Goal: Task Accomplishment & Management: Manage account settings

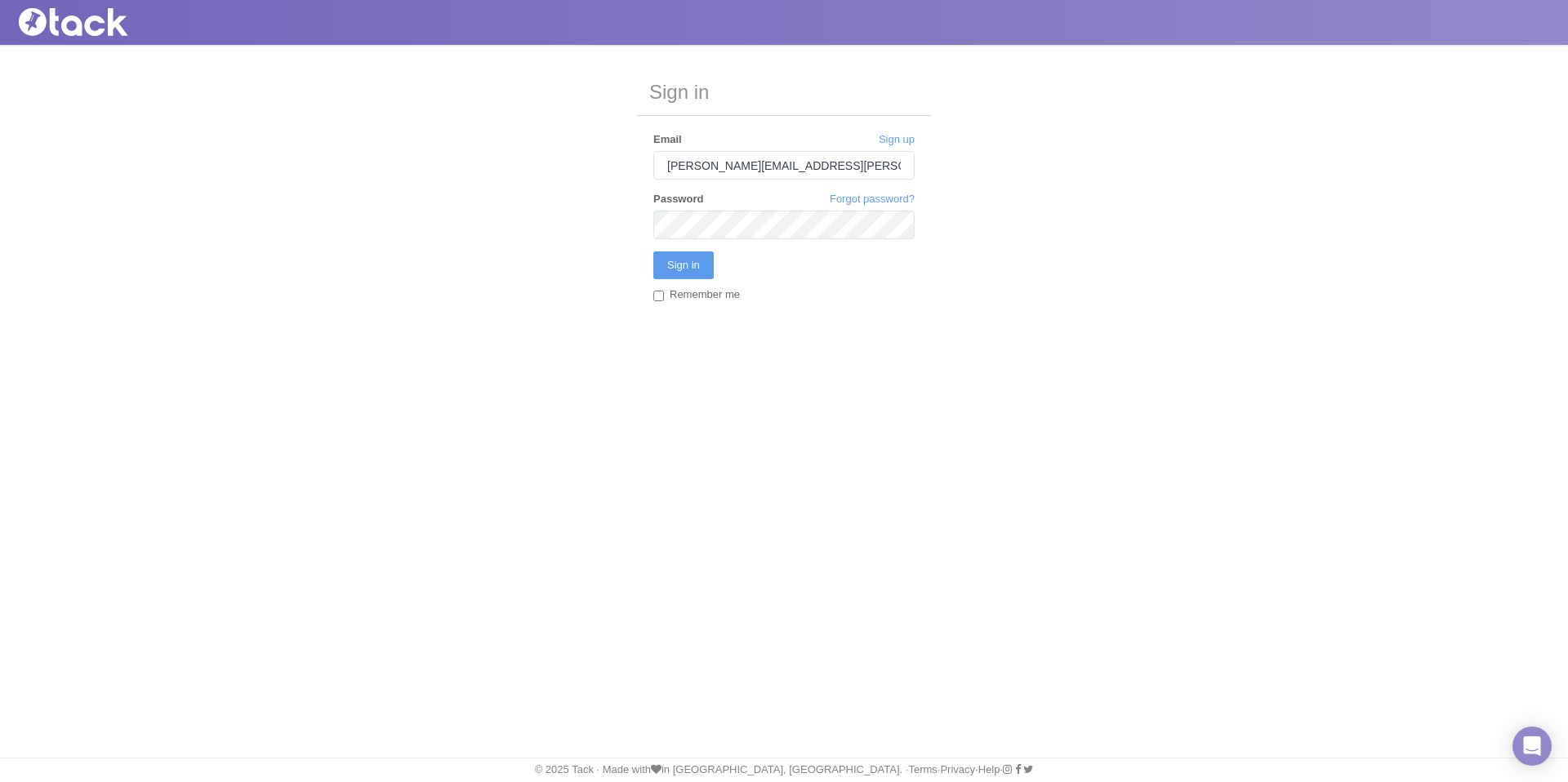
click at [653, 252] on input "Sign in" at bounding box center [683, 266] width 61 height 28
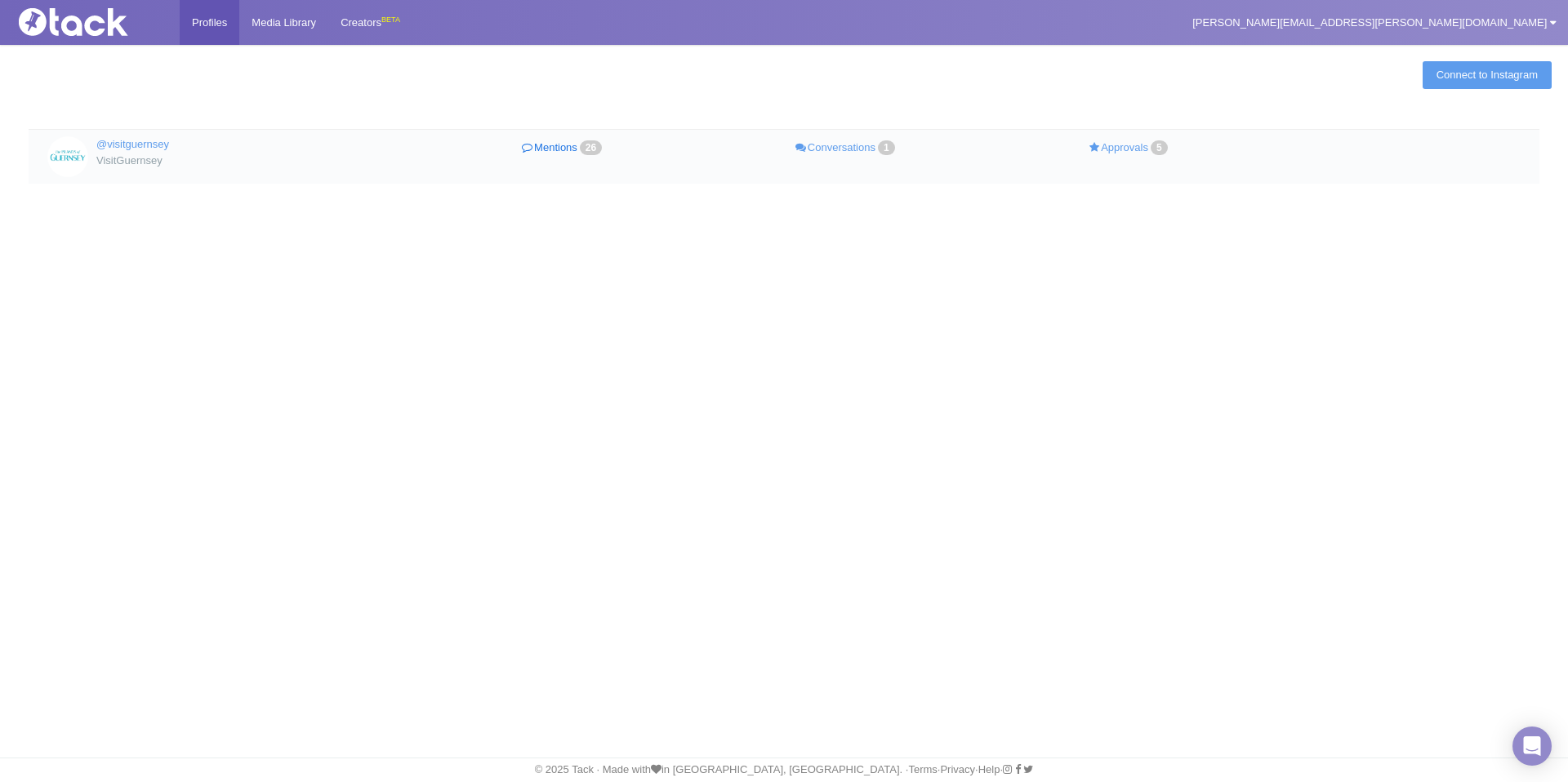
click at [556, 152] on link "Mentions 26" at bounding box center [564, 147] width 283 height 23
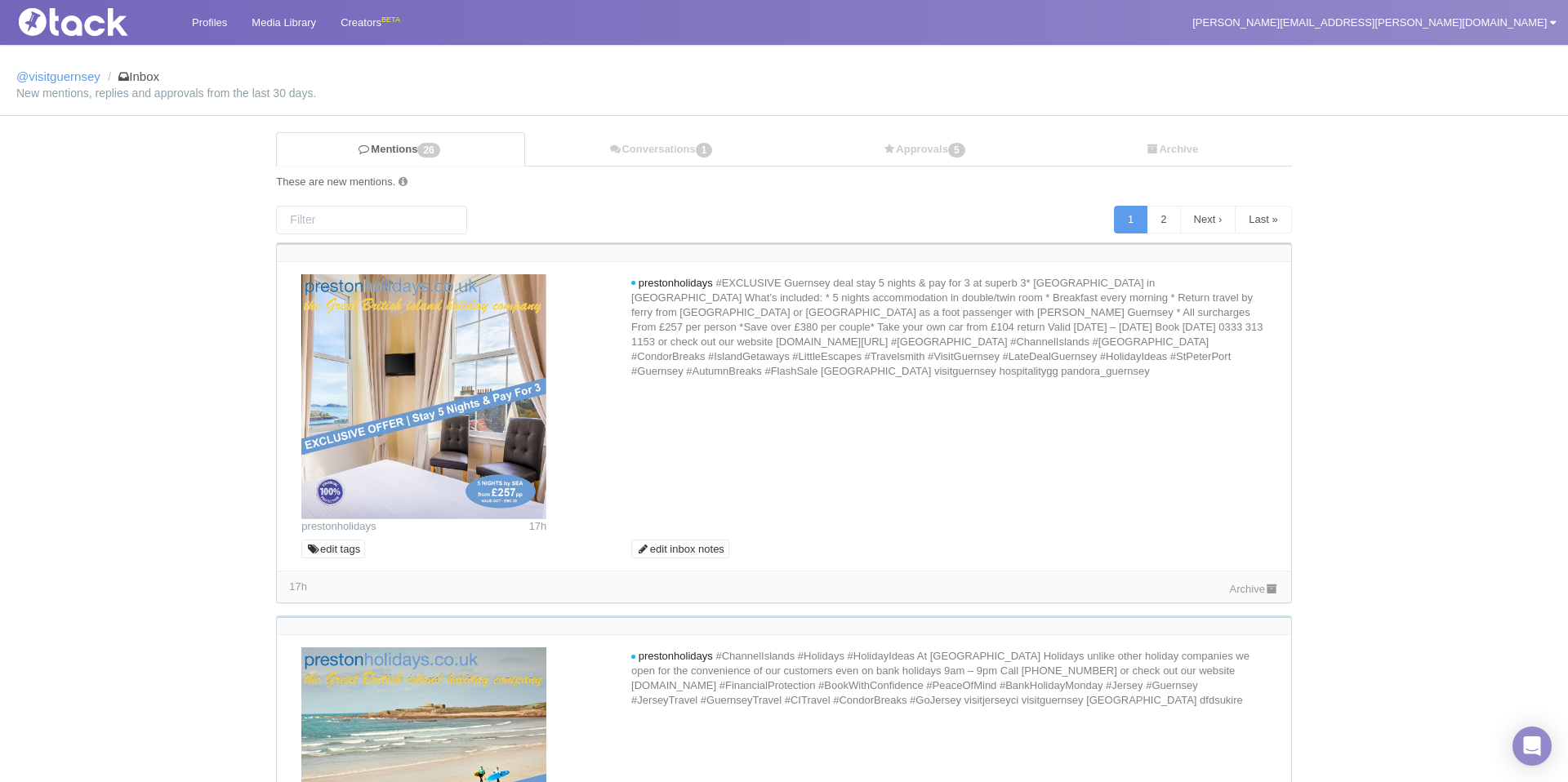
click at [1250, 587] on link "Archive" at bounding box center [1254, 588] width 49 height 12
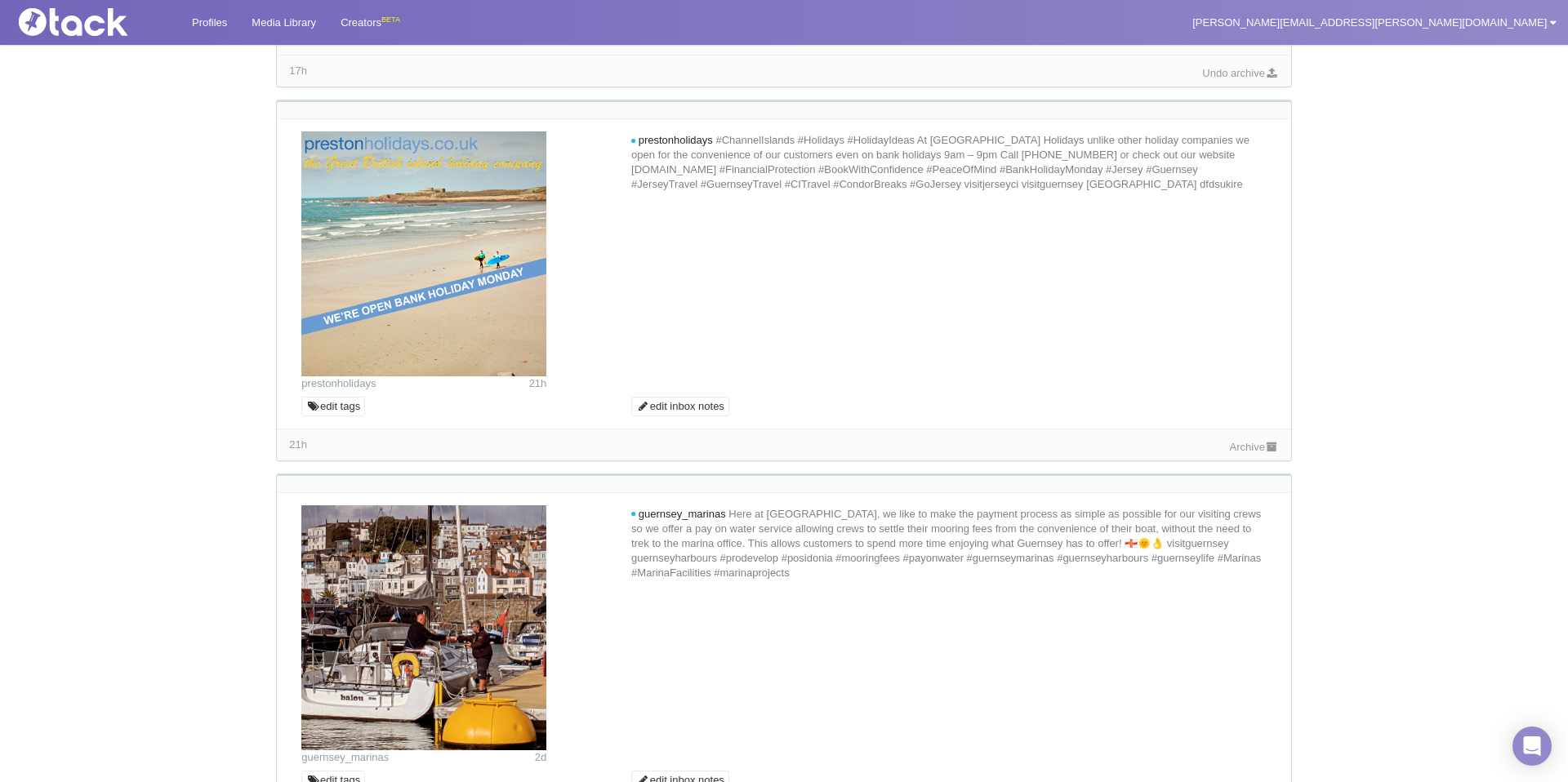
scroll to position [518, 0]
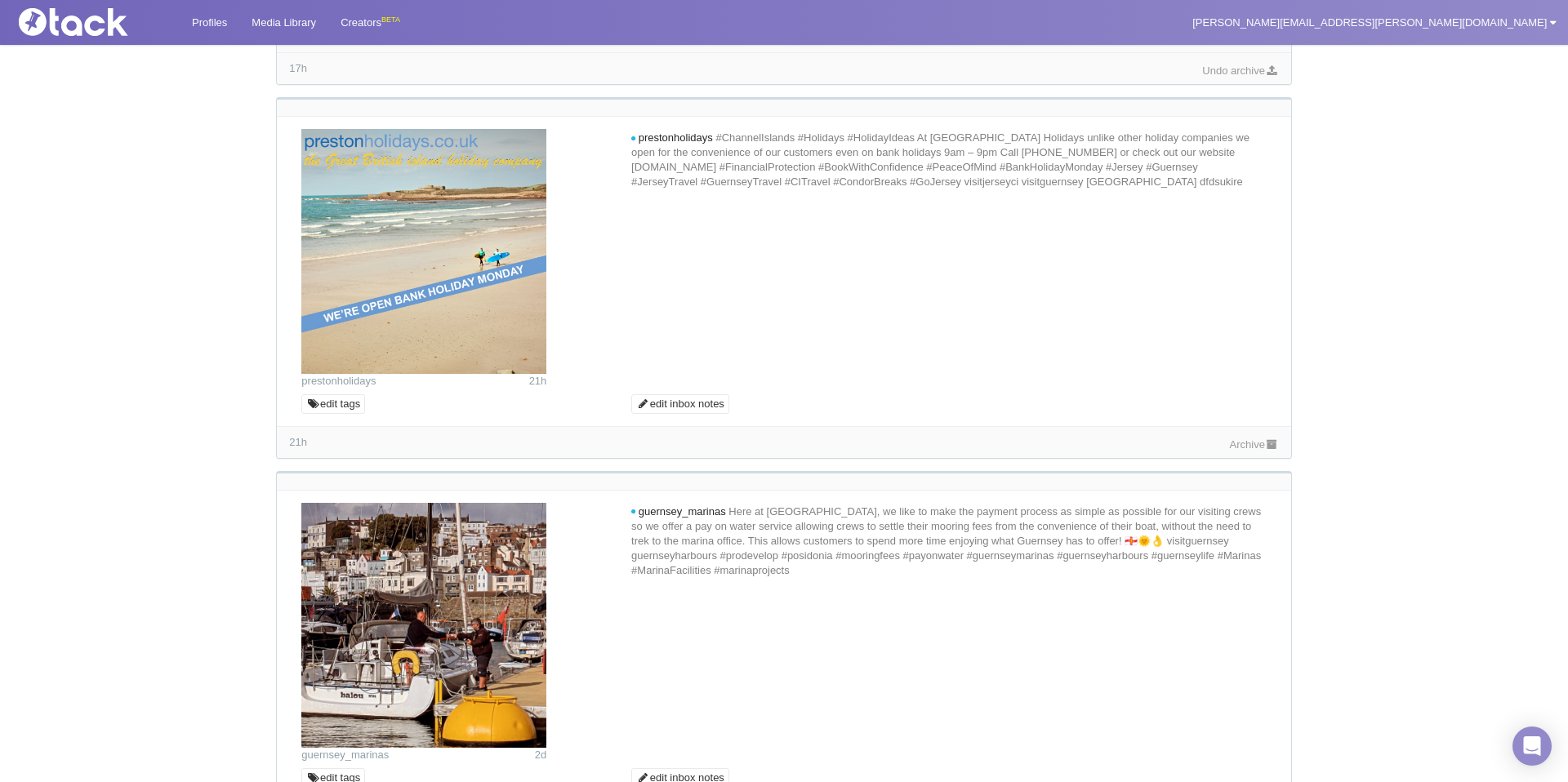
click at [1245, 446] on link "Archive" at bounding box center [1254, 444] width 49 height 12
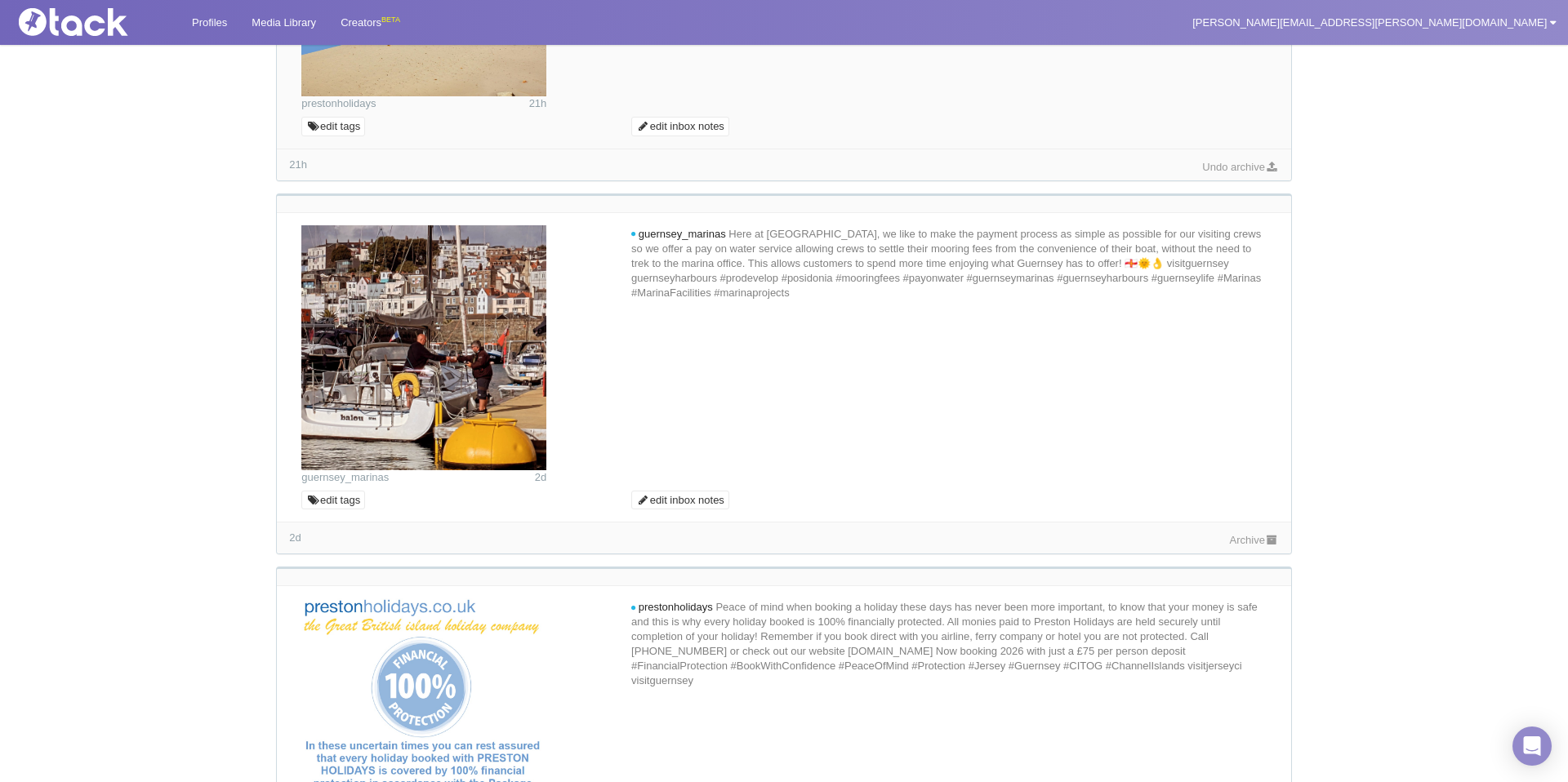
scroll to position [798, 0]
click at [1258, 528] on div "2d Archive" at bounding box center [783, 536] width 1013 height 32
click at [1256, 533] on link "Archive" at bounding box center [1254, 538] width 49 height 12
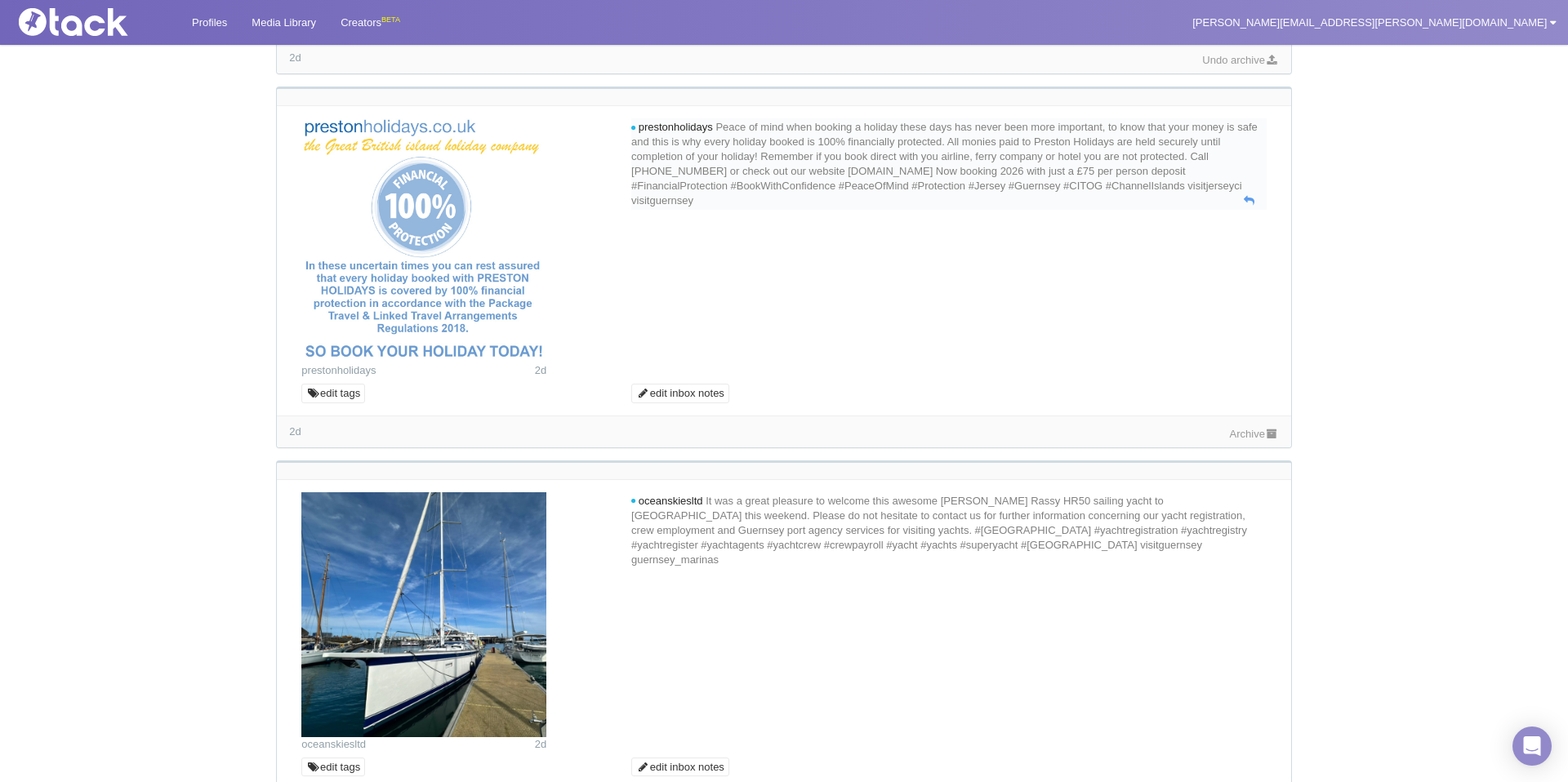
scroll to position [1306, 0]
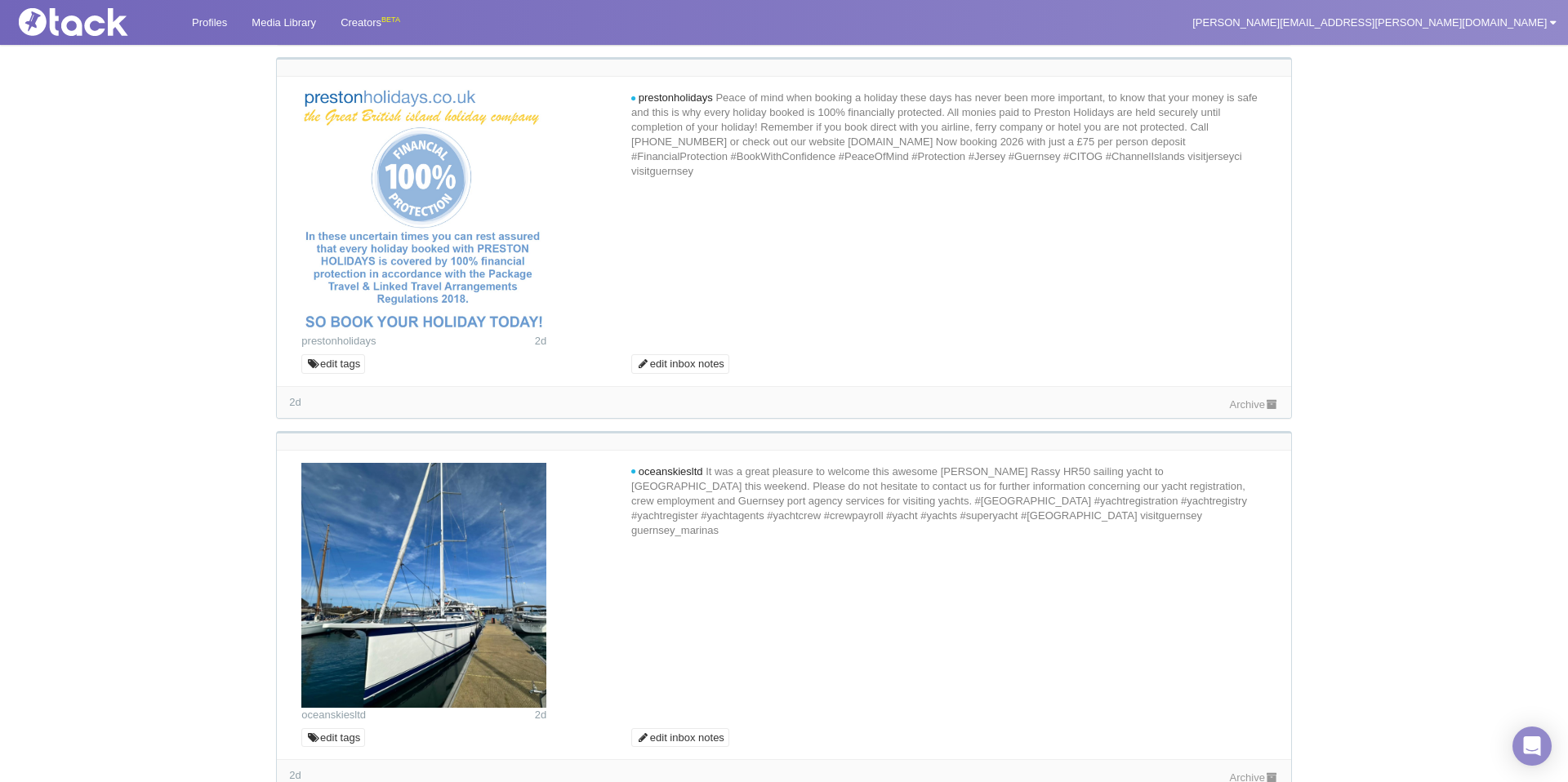
click at [1247, 405] on link "Archive" at bounding box center [1254, 404] width 49 height 12
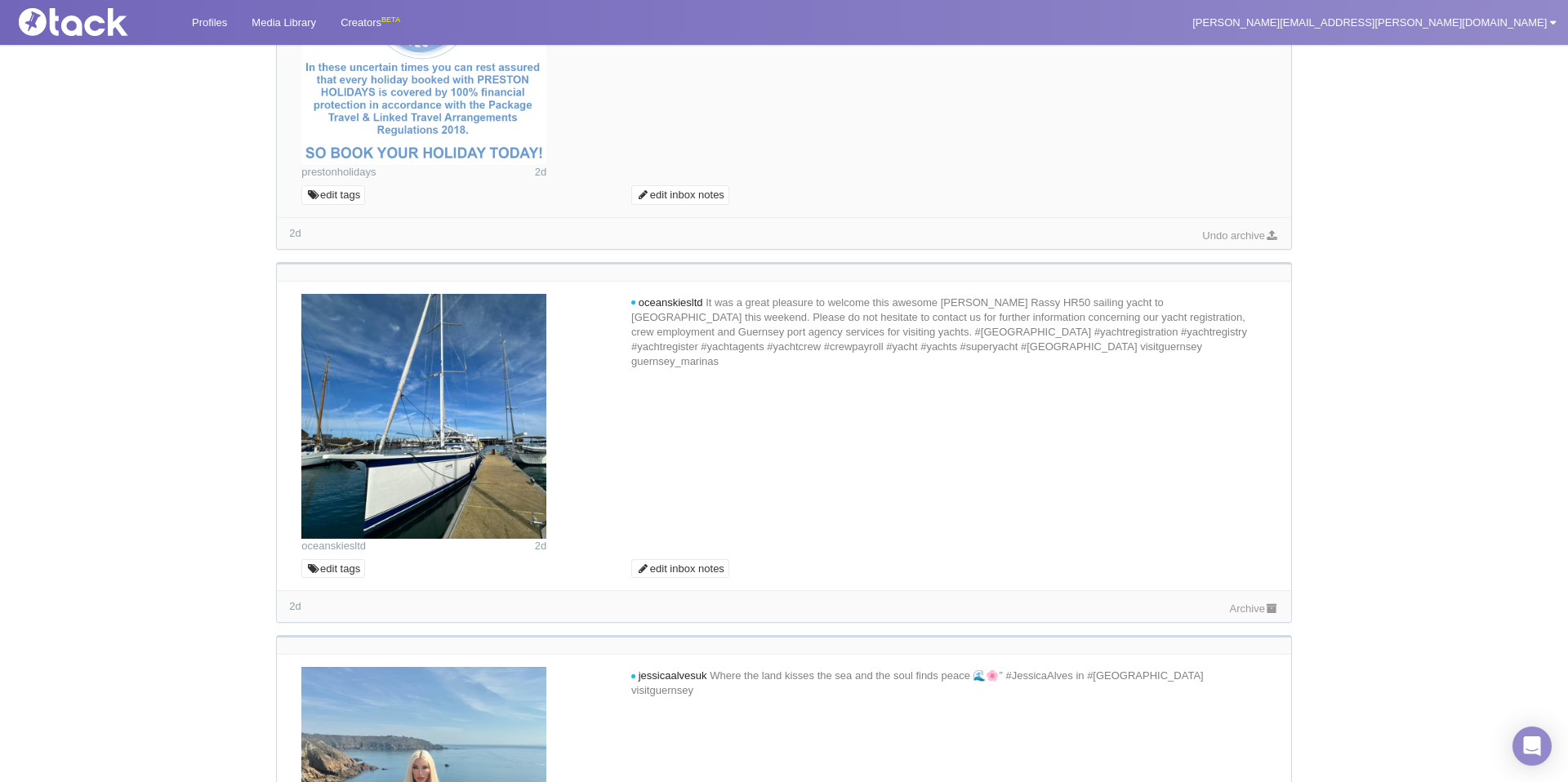
scroll to position [1628, 0]
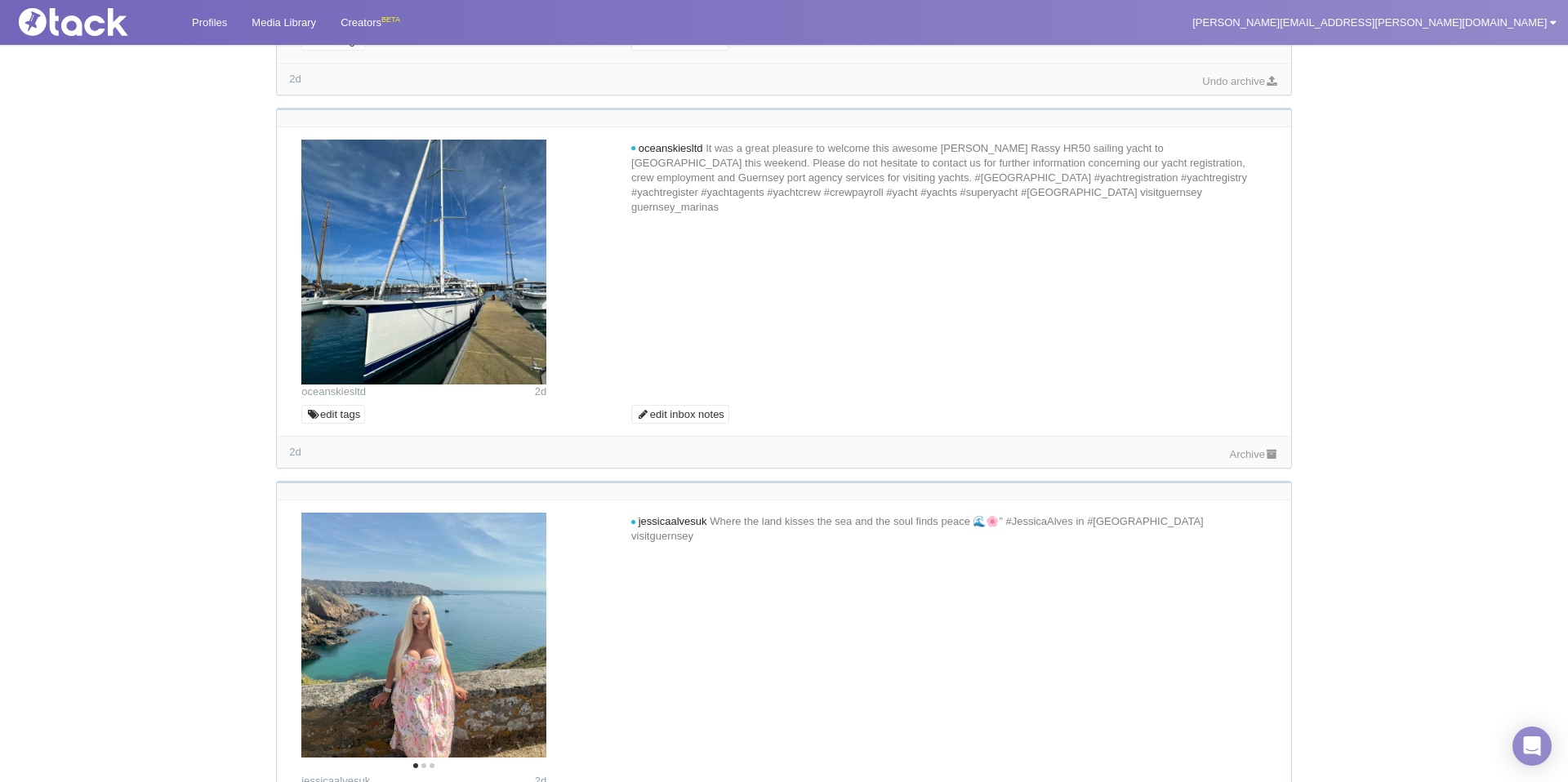
click at [1231, 457] on link "Archive" at bounding box center [1254, 454] width 49 height 12
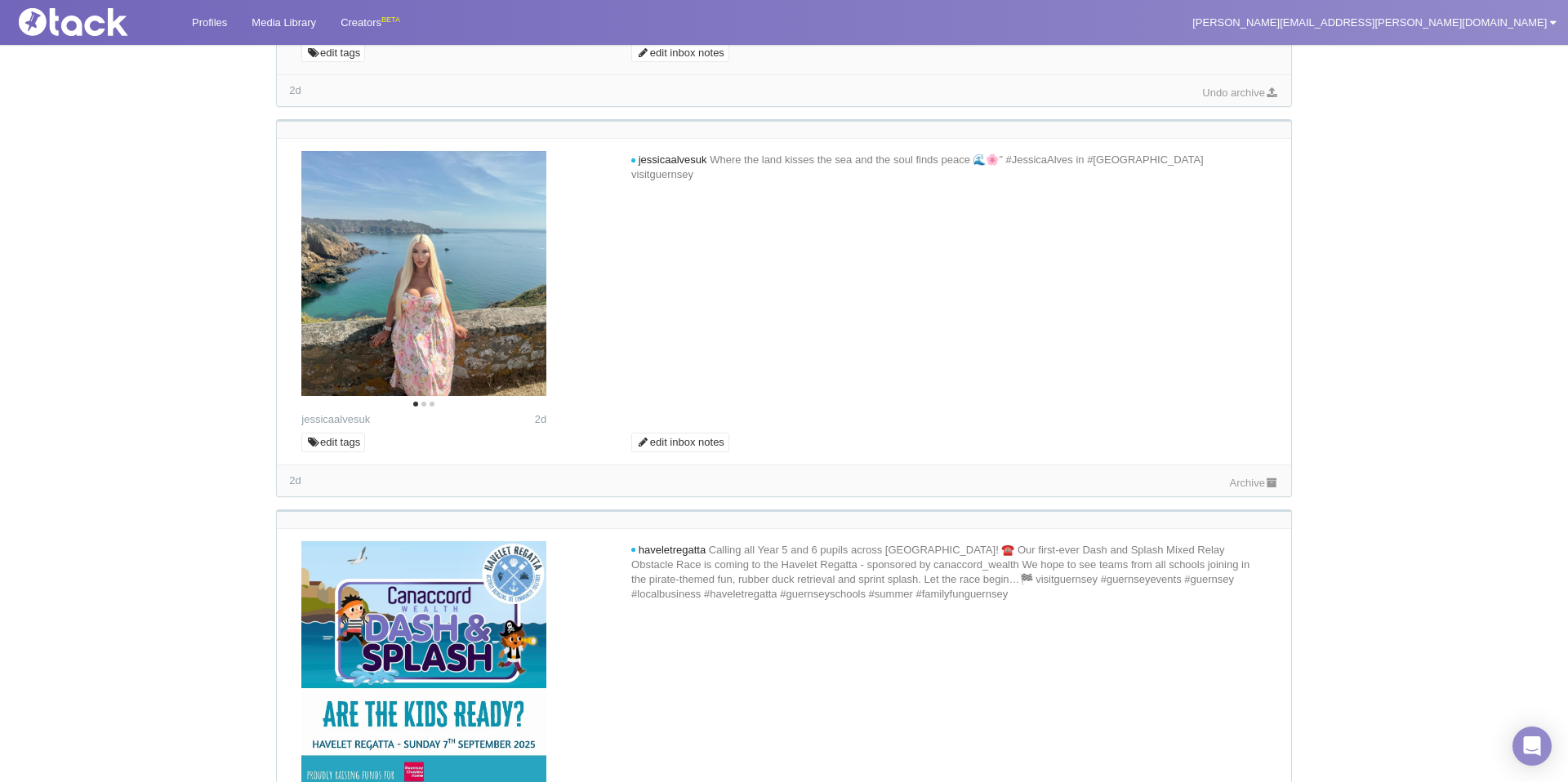
scroll to position [2035, 0]
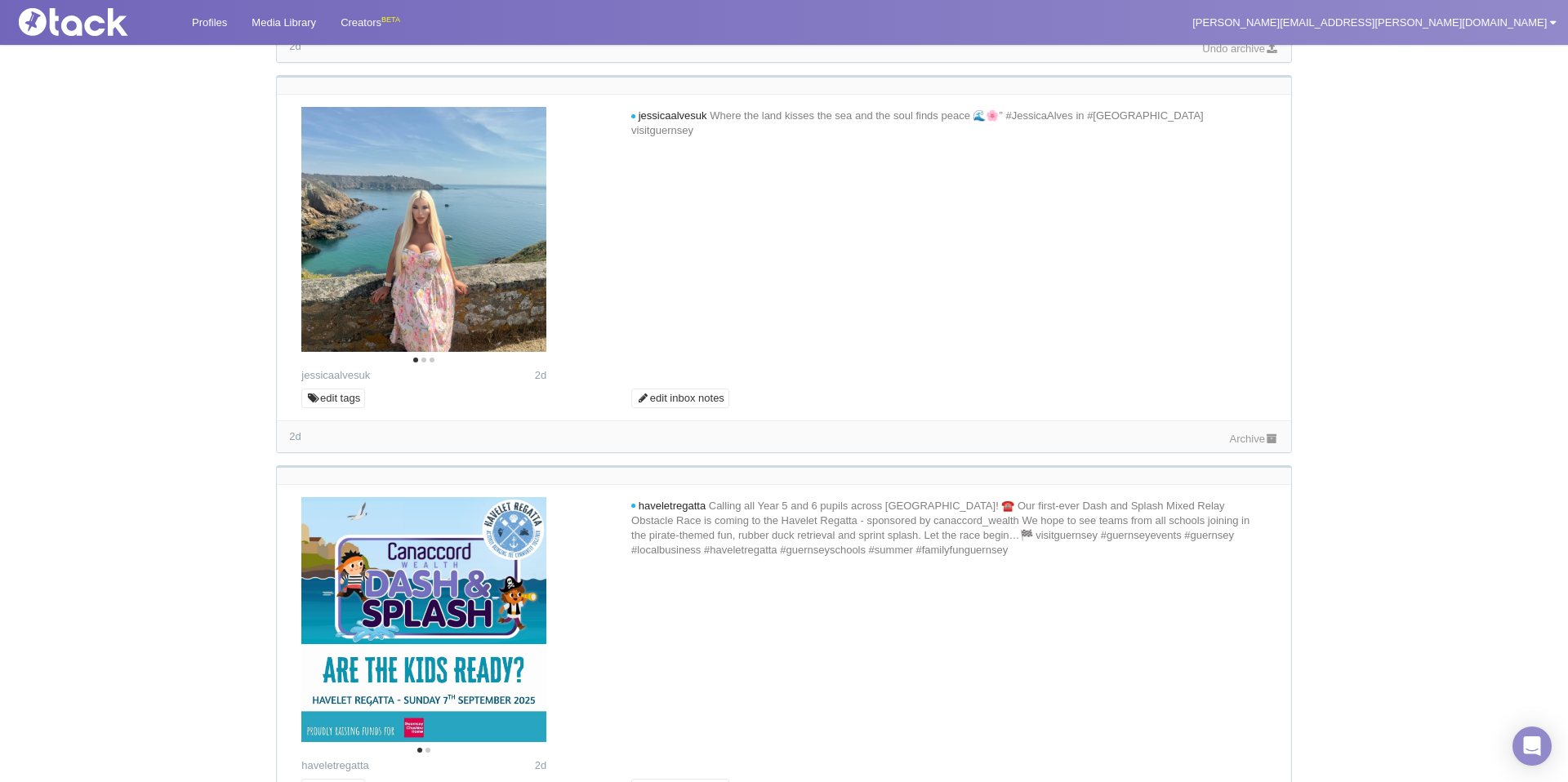
click at [1237, 441] on link "Archive" at bounding box center [1254, 438] width 49 height 12
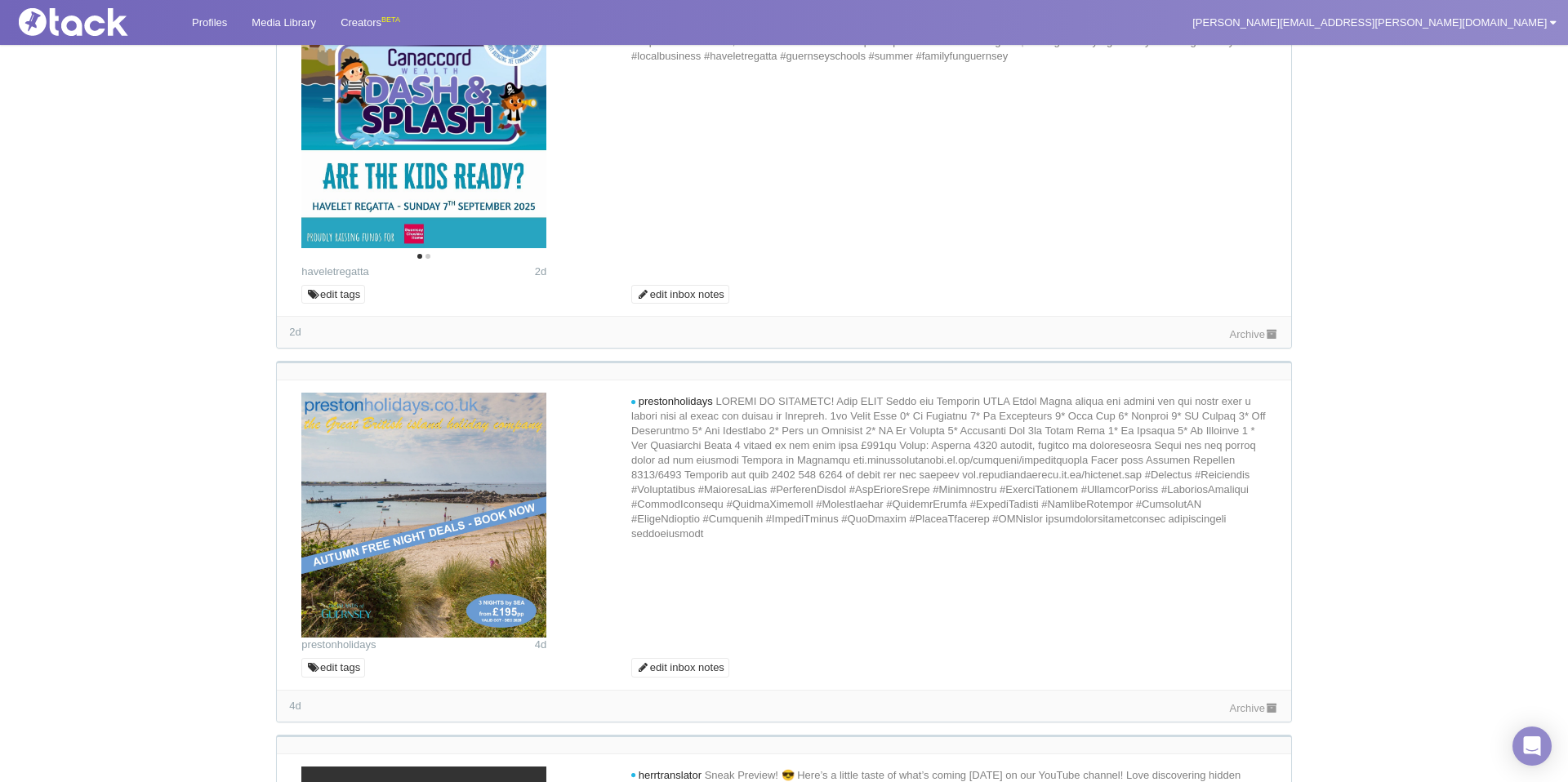
scroll to position [2695, 0]
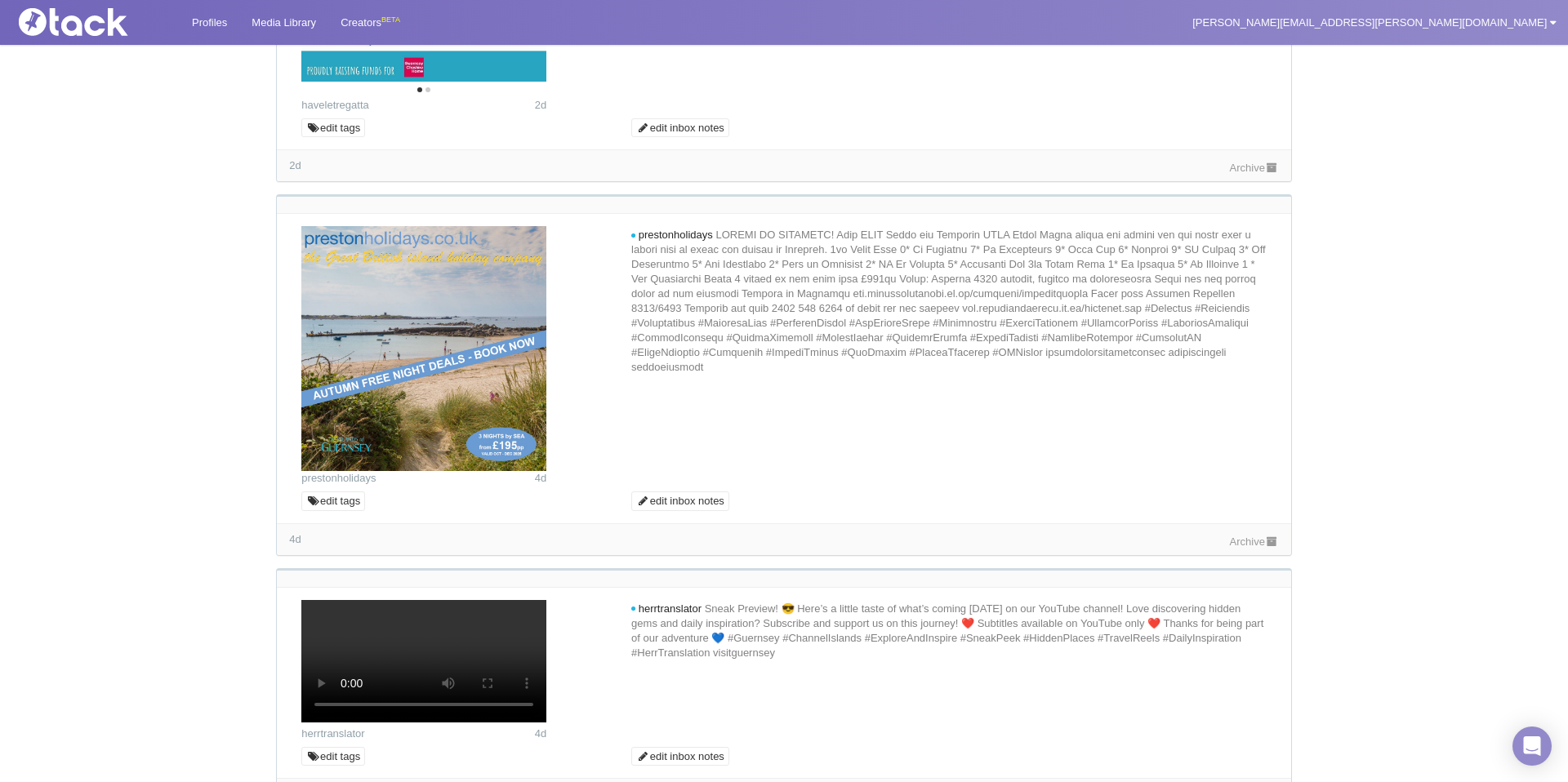
click at [1248, 162] on link "Archive" at bounding box center [1254, 167] width 49 height 12
click at [1242, 543] on link "Archive" at bounding box center [1254, 542] width 49 height 12
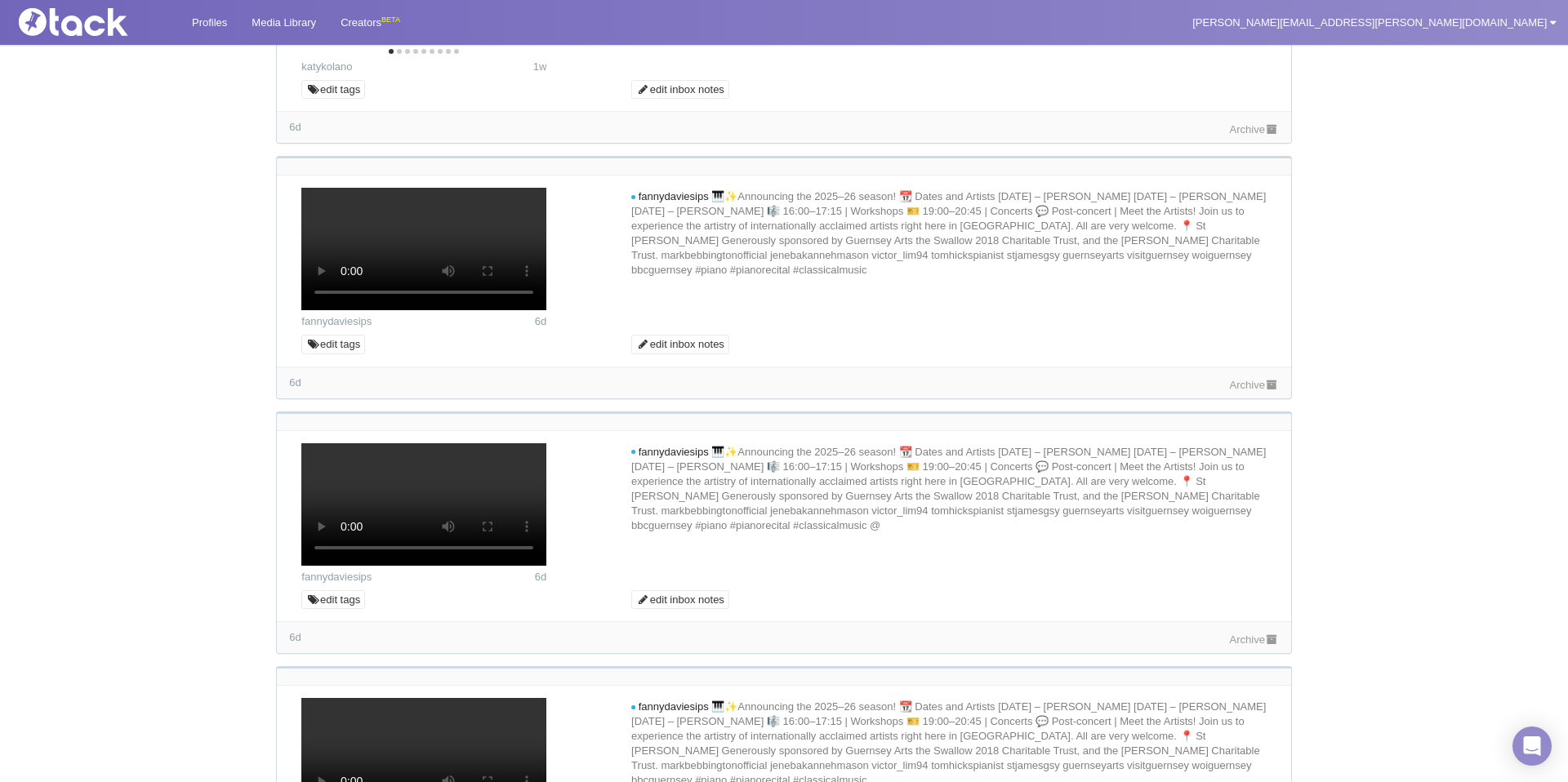
scroll to position [4272, 0]
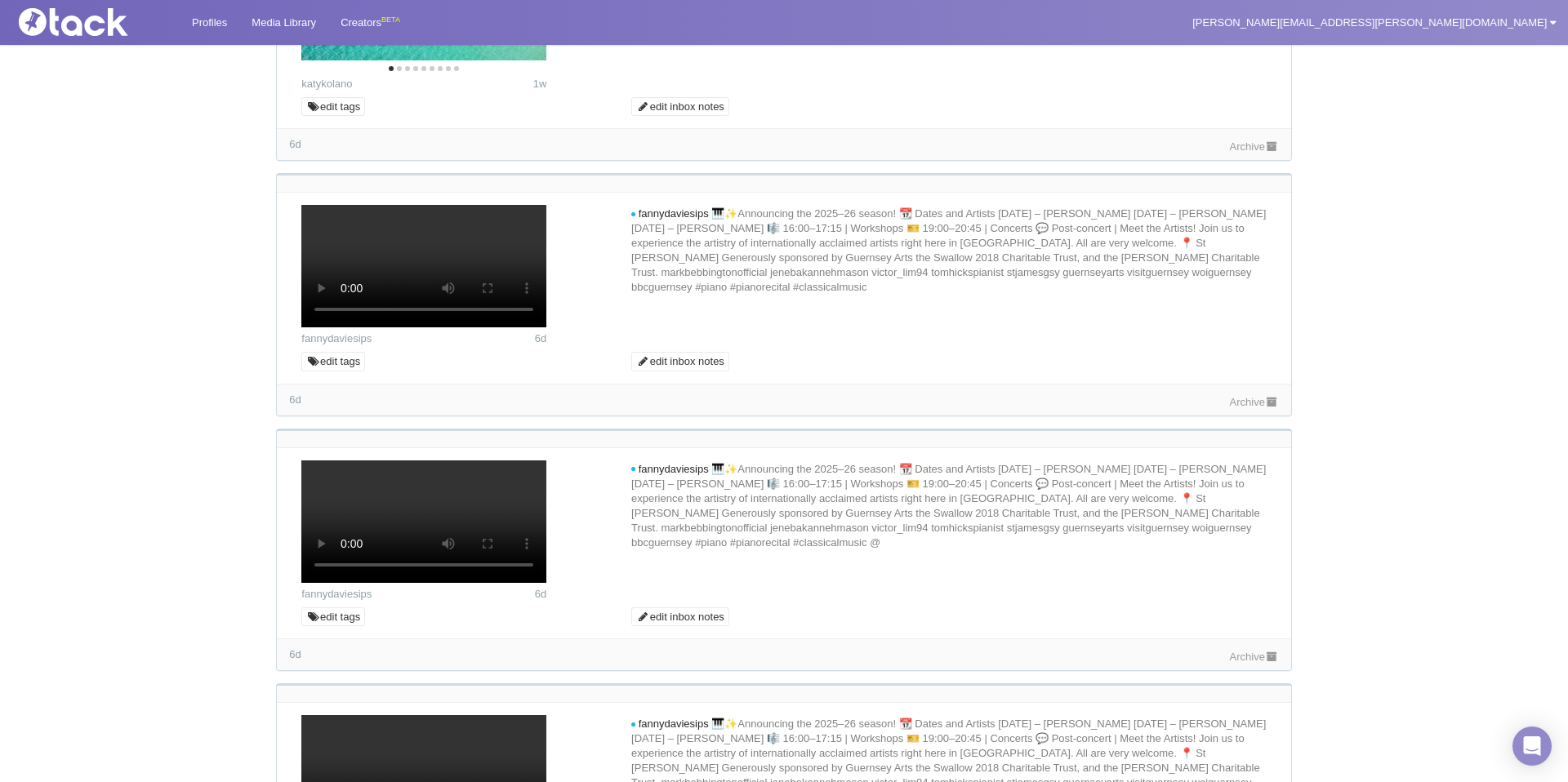
click at [1253, 408] on link "Archive" at bounding box center [1254, 402] width 49 height 12
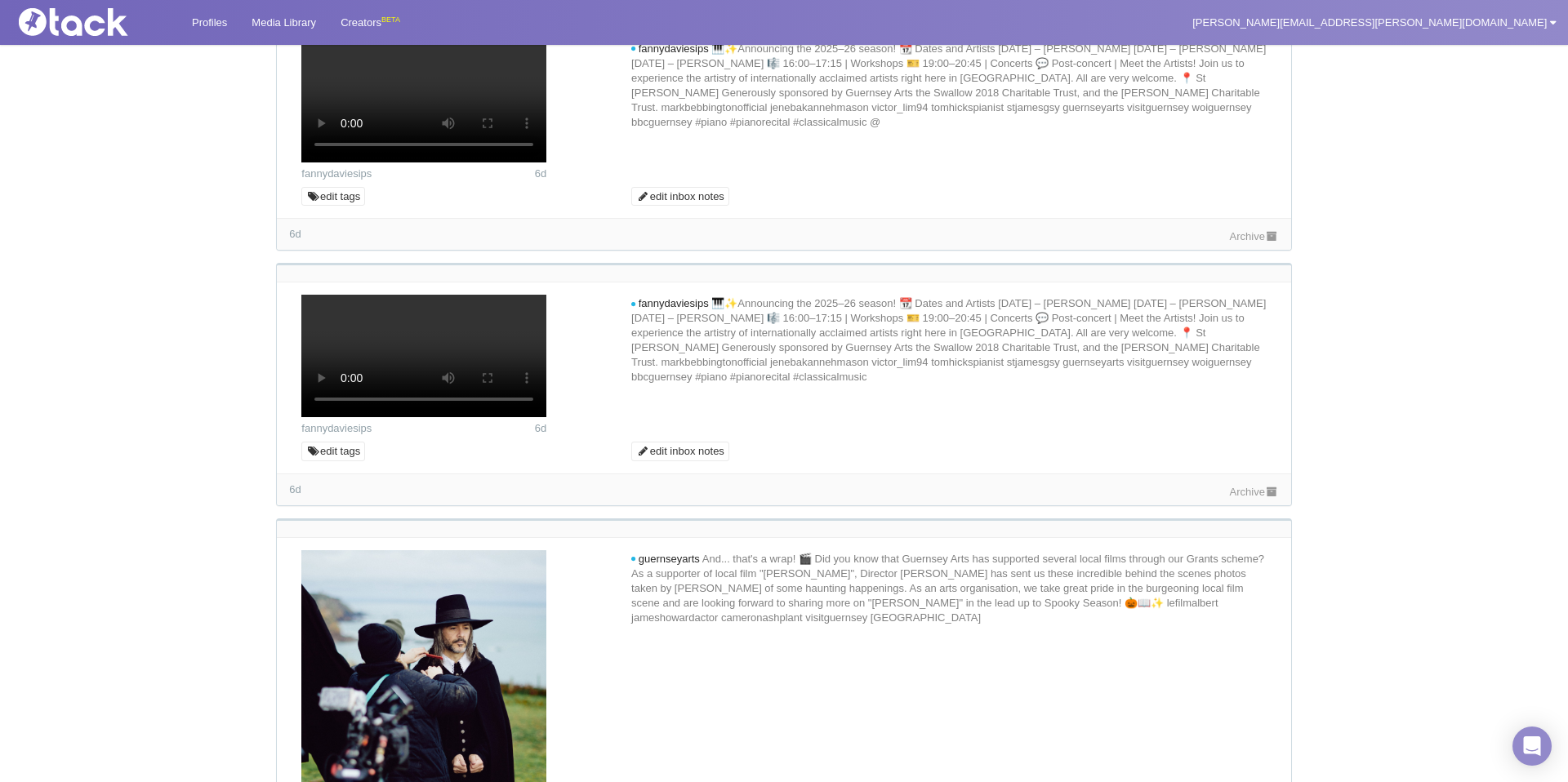
scroll to position [4743, 0]
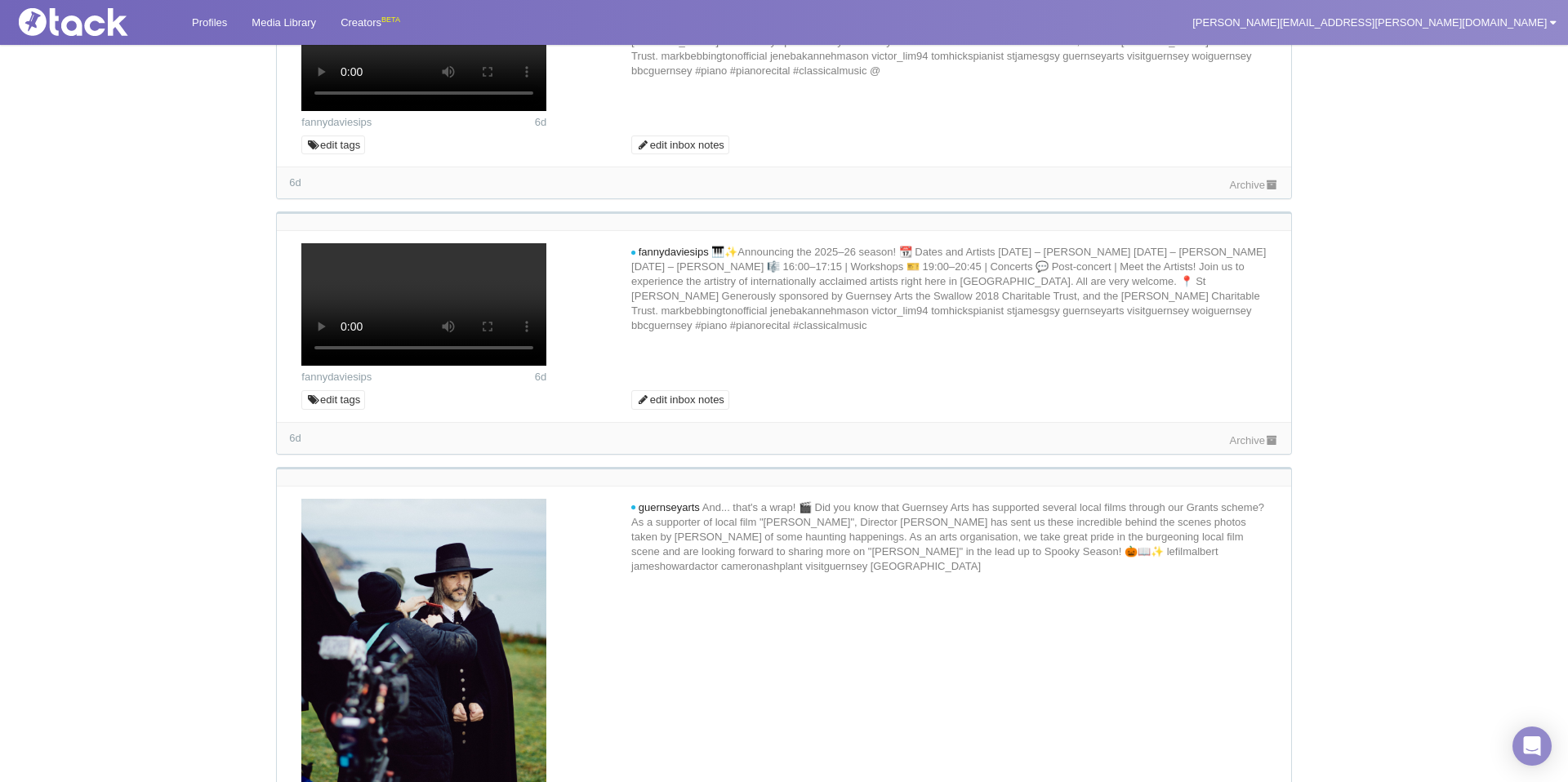
click at [1231, 191] on link "Archive" at bounding box center [1254, 185] width 49 height 12
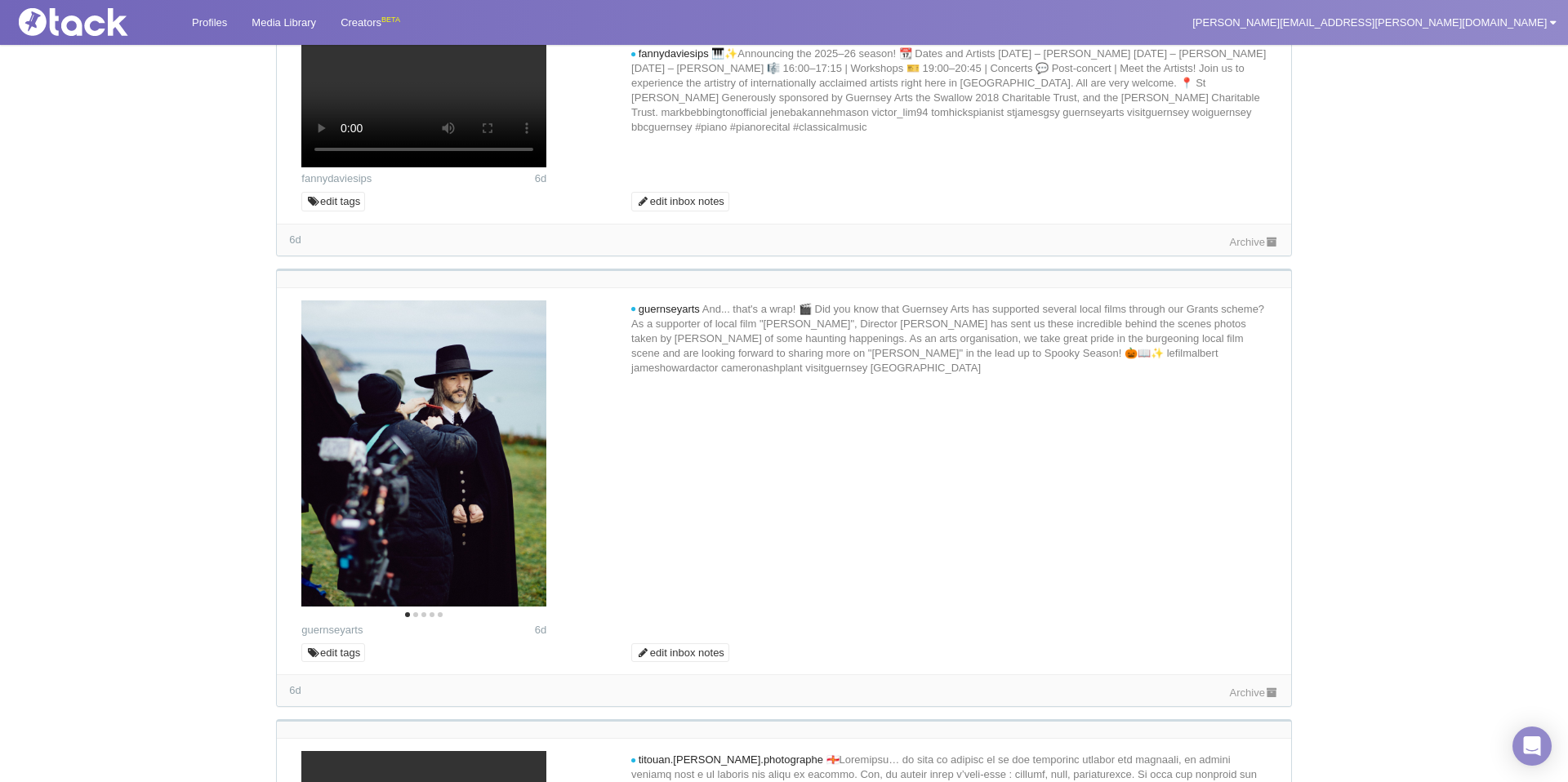
scroll to position [4946, 0]
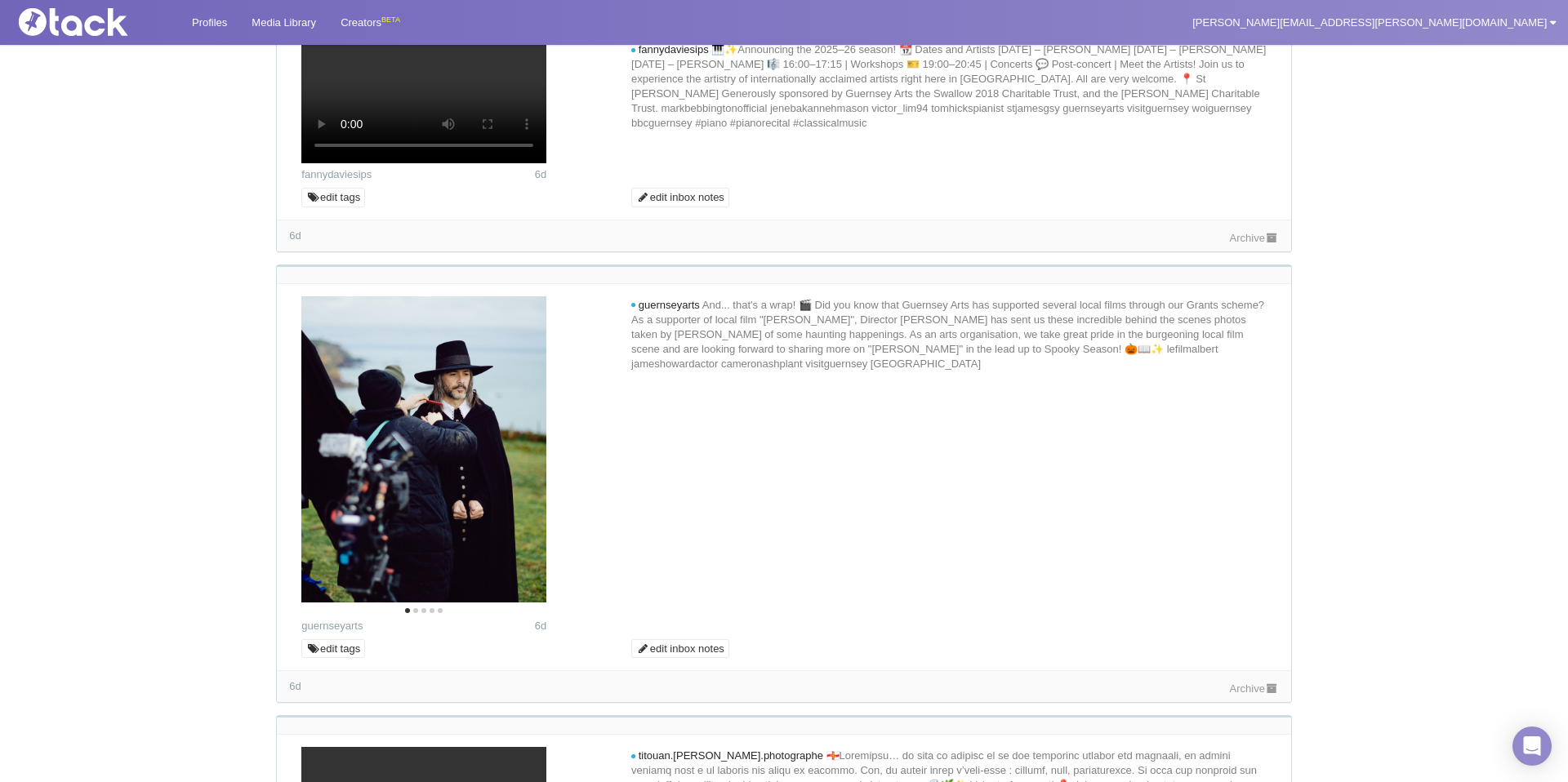
click at [1242, 244] on link "Archive" at bounding box center [1254, 238] width 49 height 12
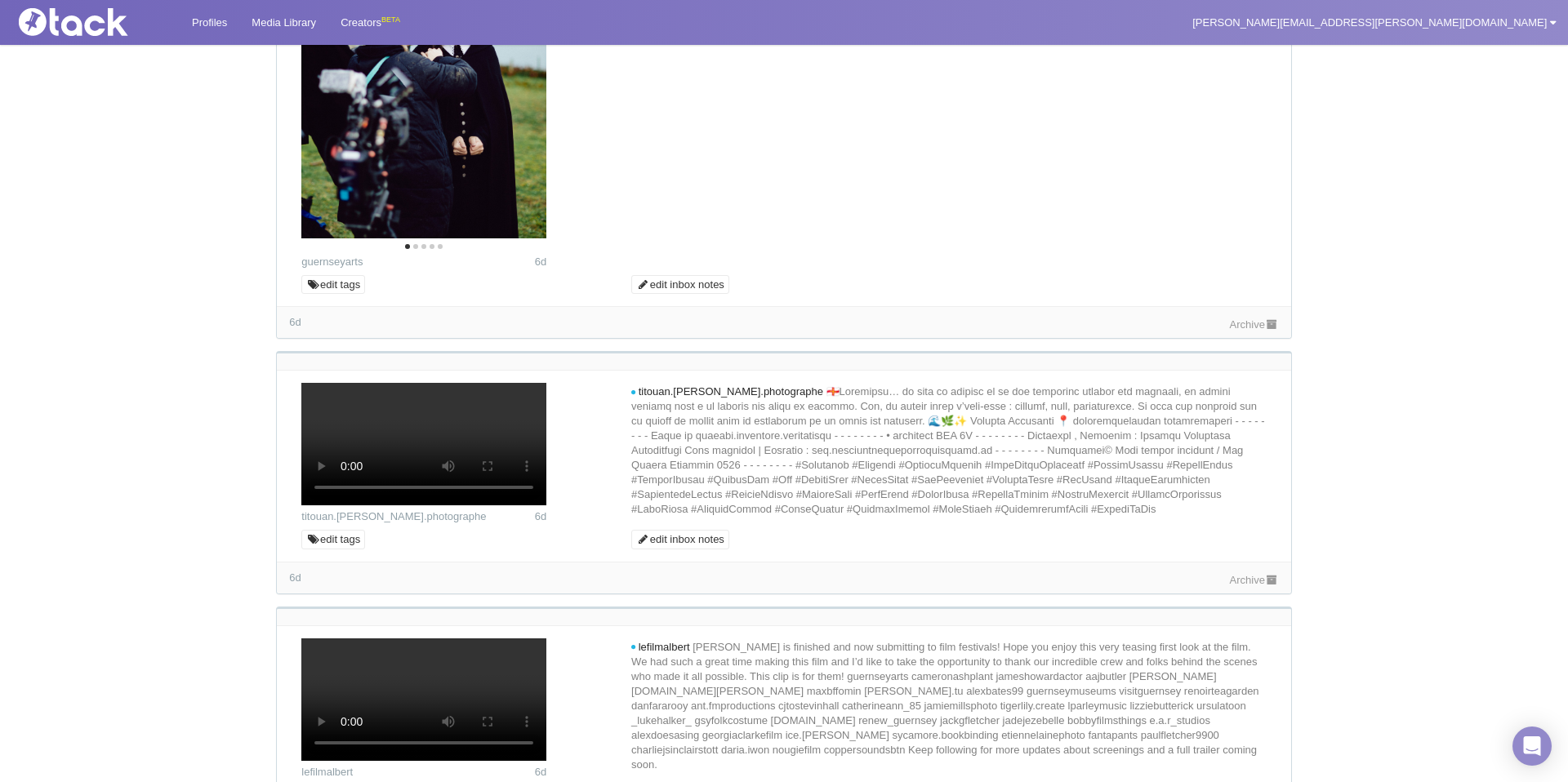
scroll to position [5333, 0]
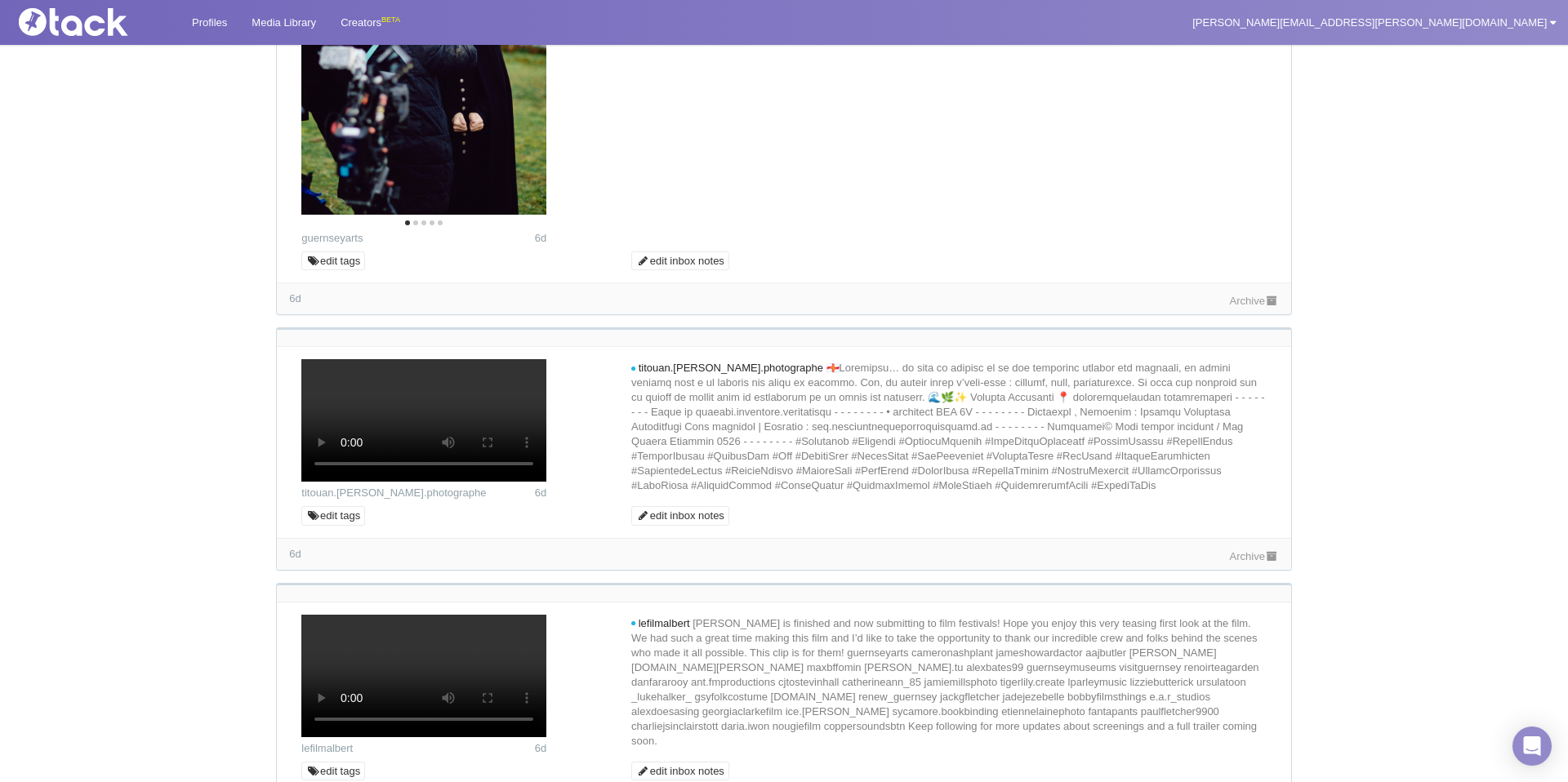
click at [1246, 307] on link "Archive" at bounding box center [1254, 300] width 49 height 12
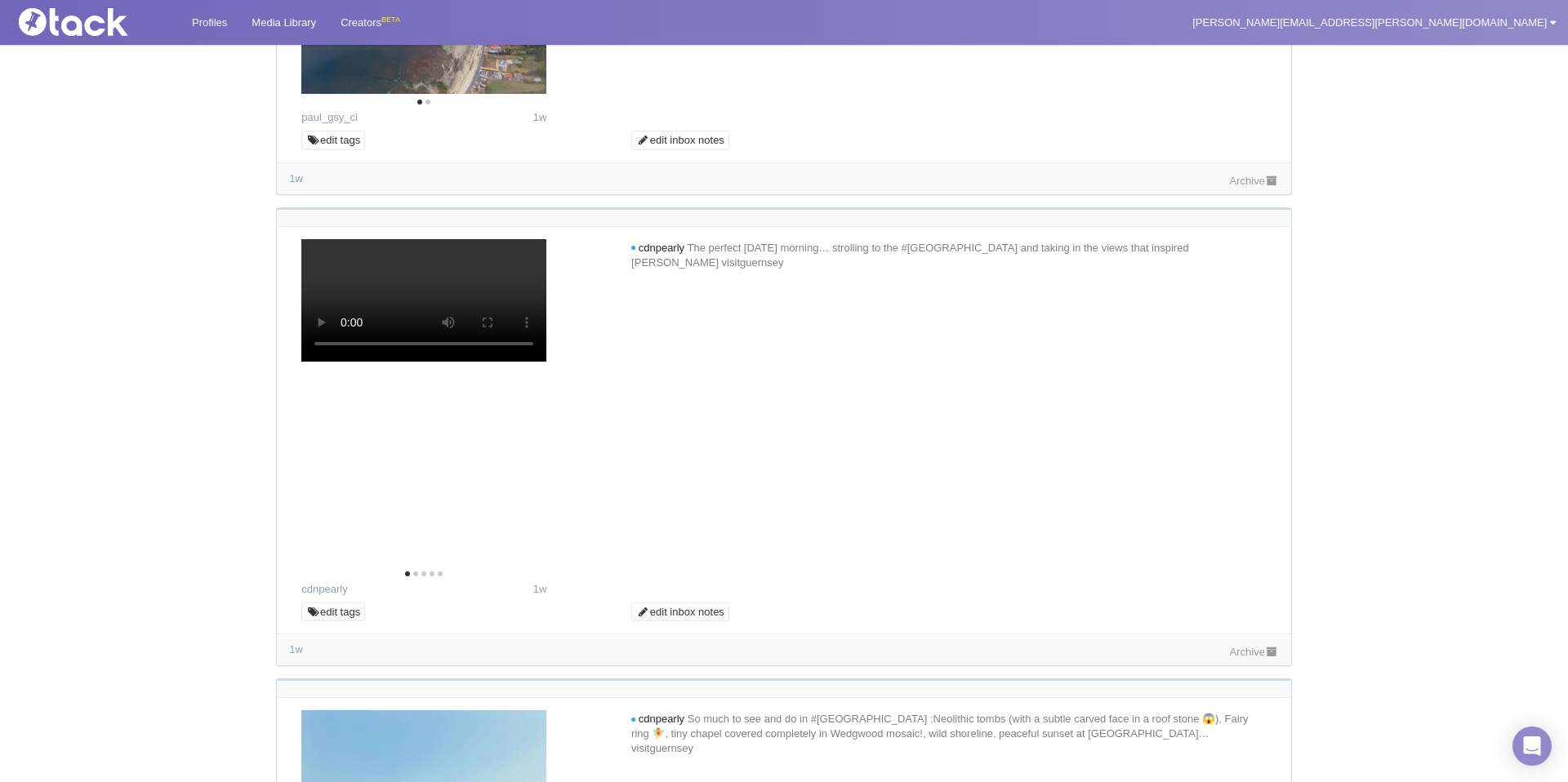
scroll to position [6359, 0]
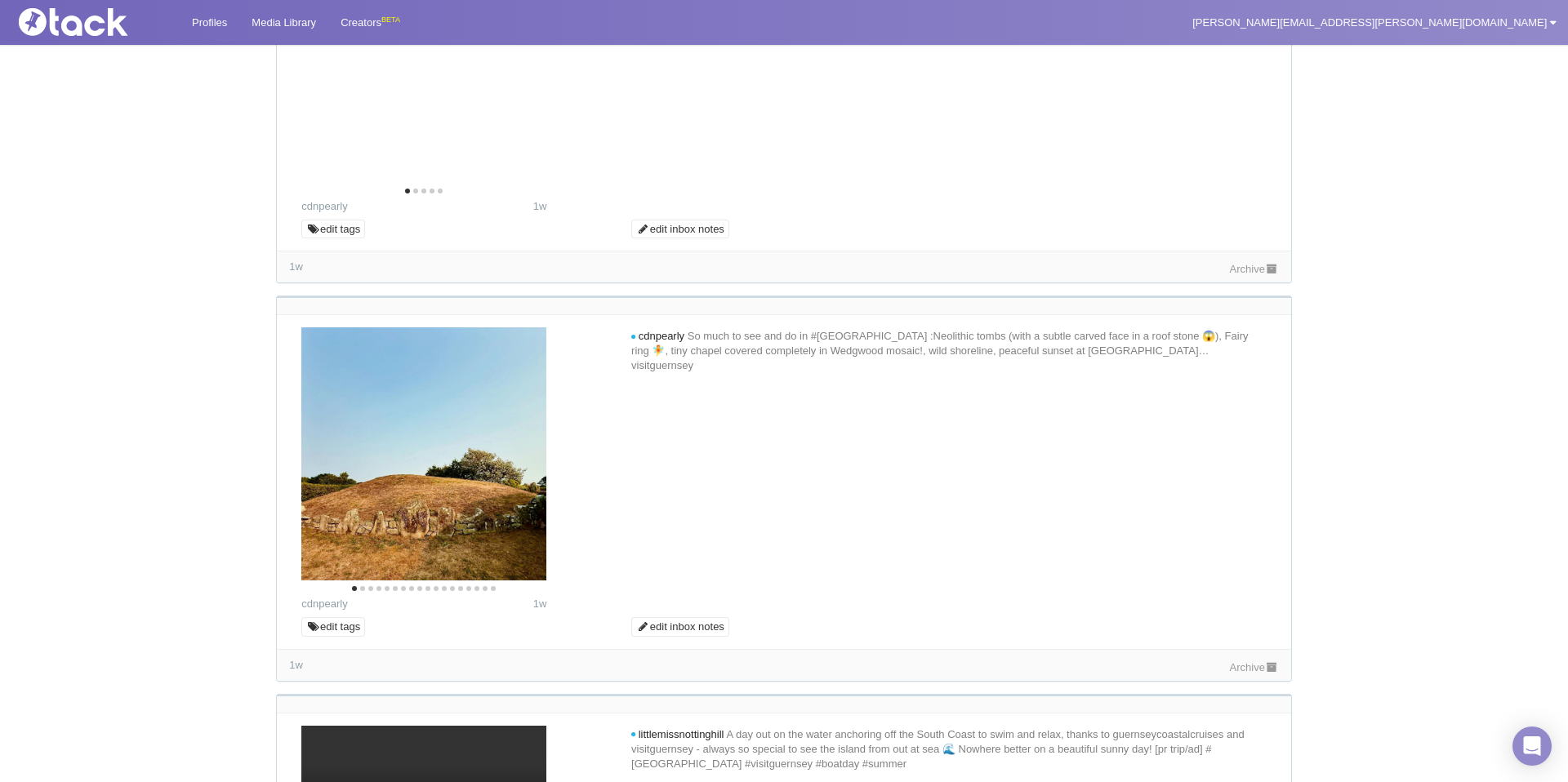
scroll to position [6738, 0]
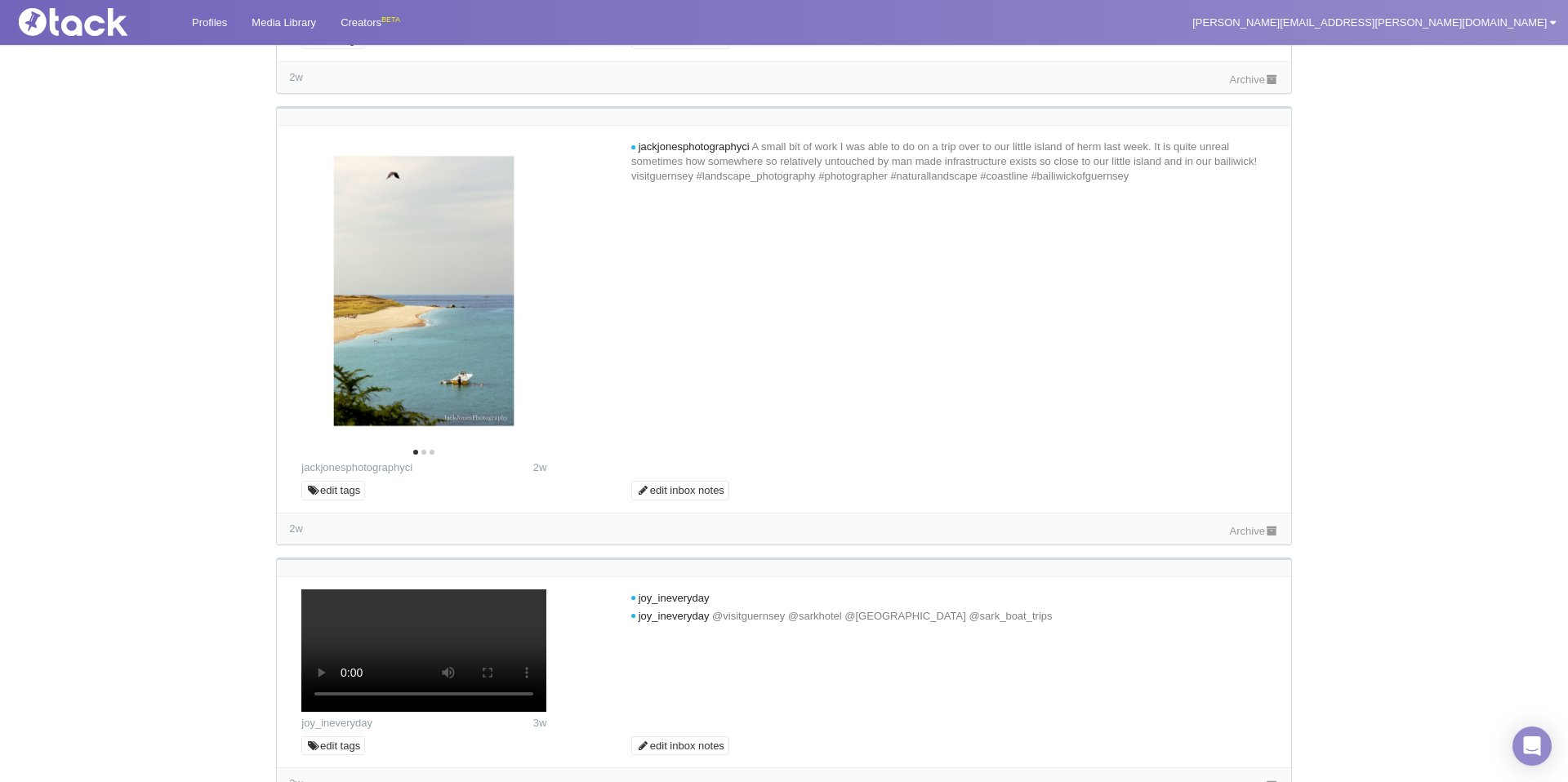
scroll to position [7569, 0]
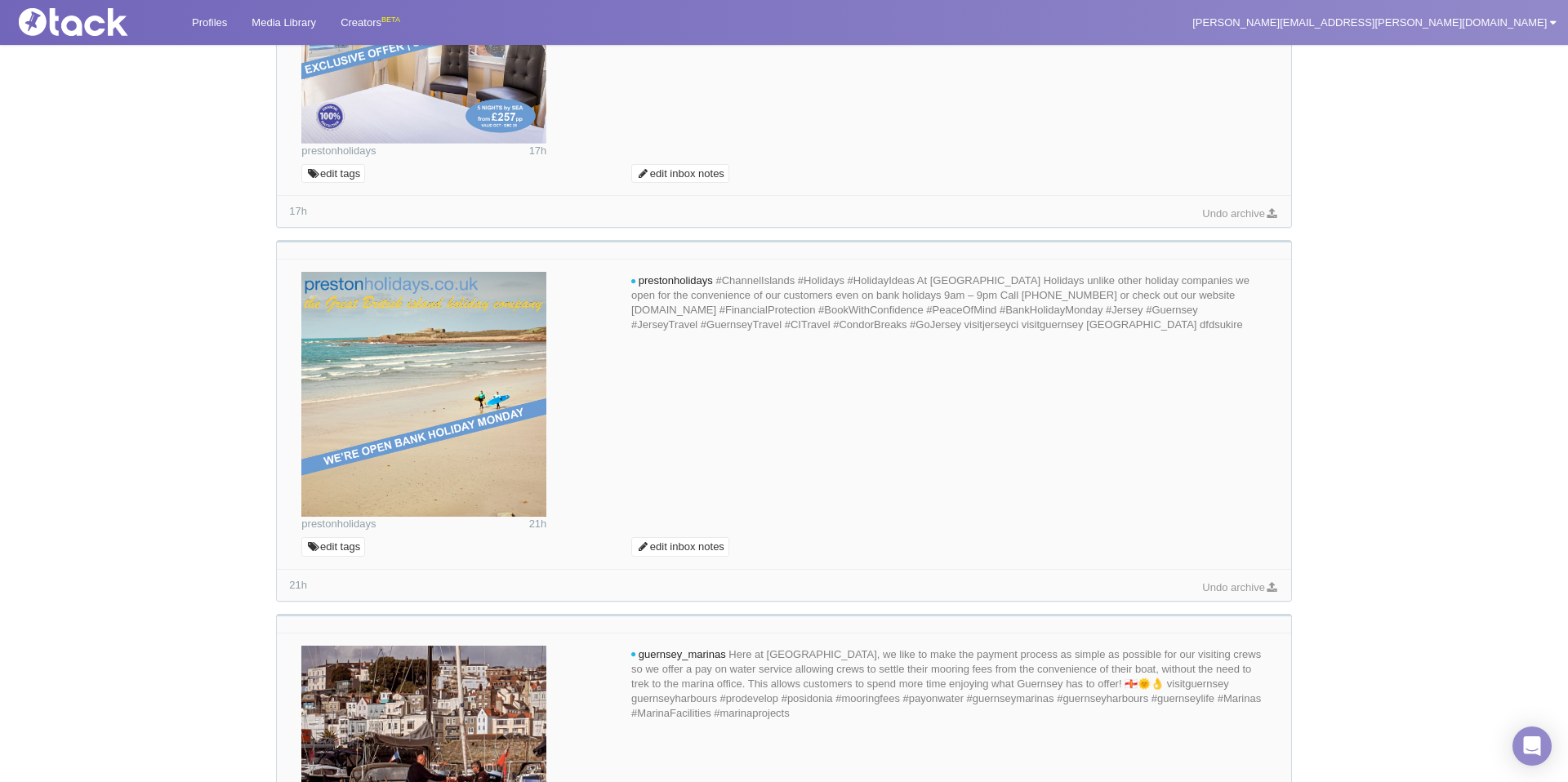
scroll to position [0, 0]
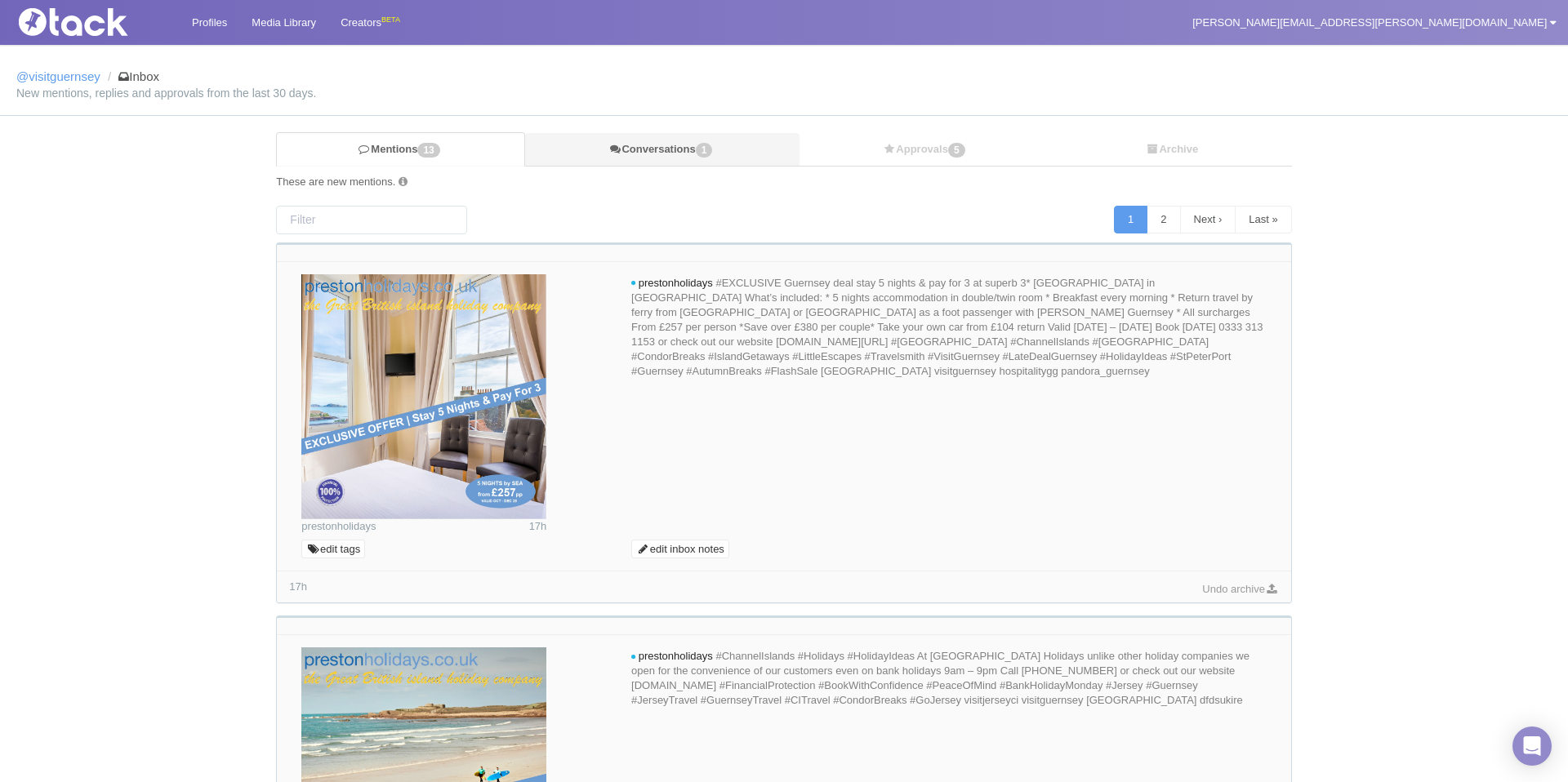
click at [708, 148] on span "1" at bounding box center [704, 150] width 17 height 15
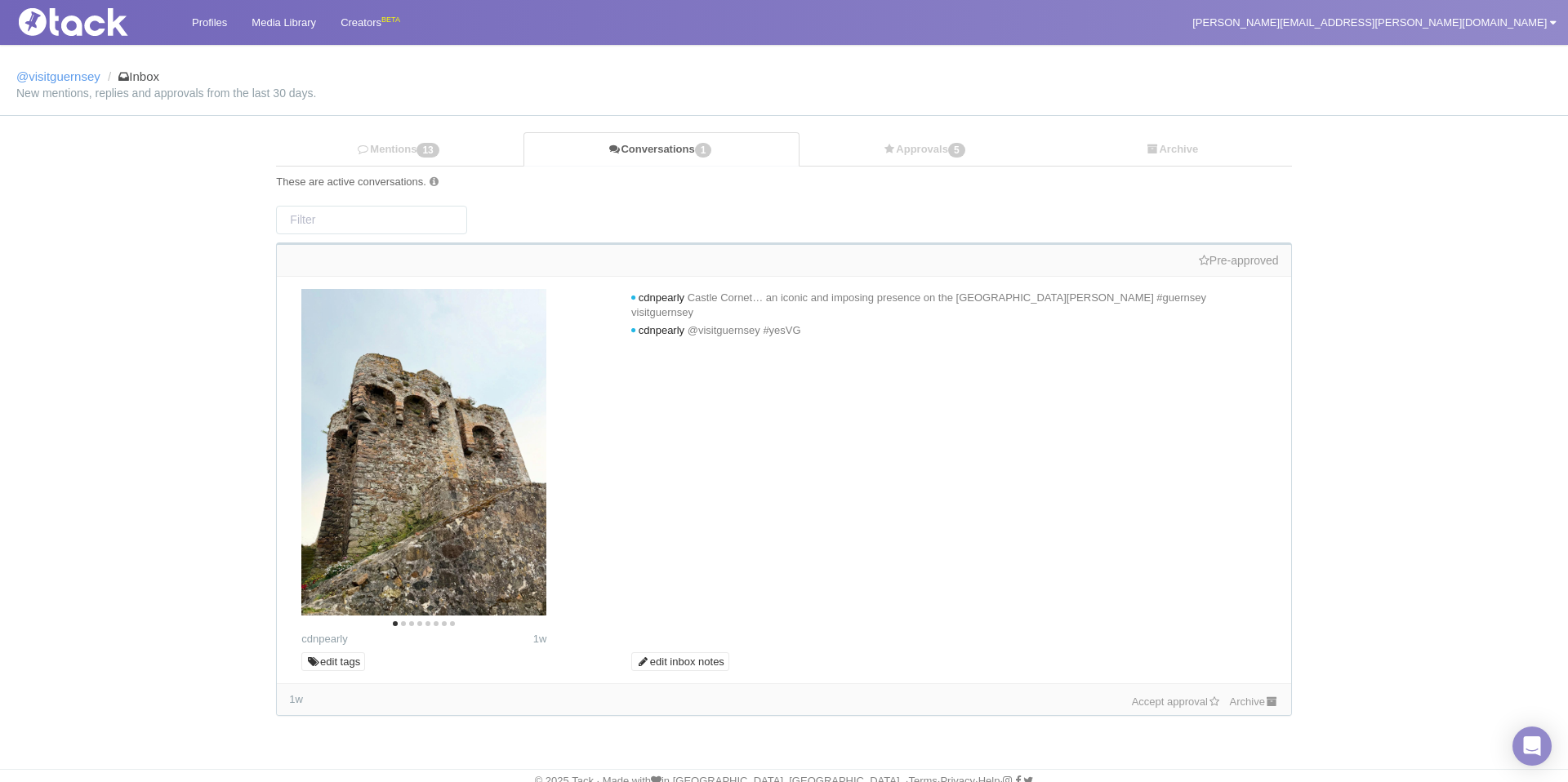
click at [1147, 704] on link "Accept approval" at bounding box center [1176, 701] width 89 height 12
click at [919, 156] on link "Approvals 5" at bounding box center [926, 150] width 253 height 34
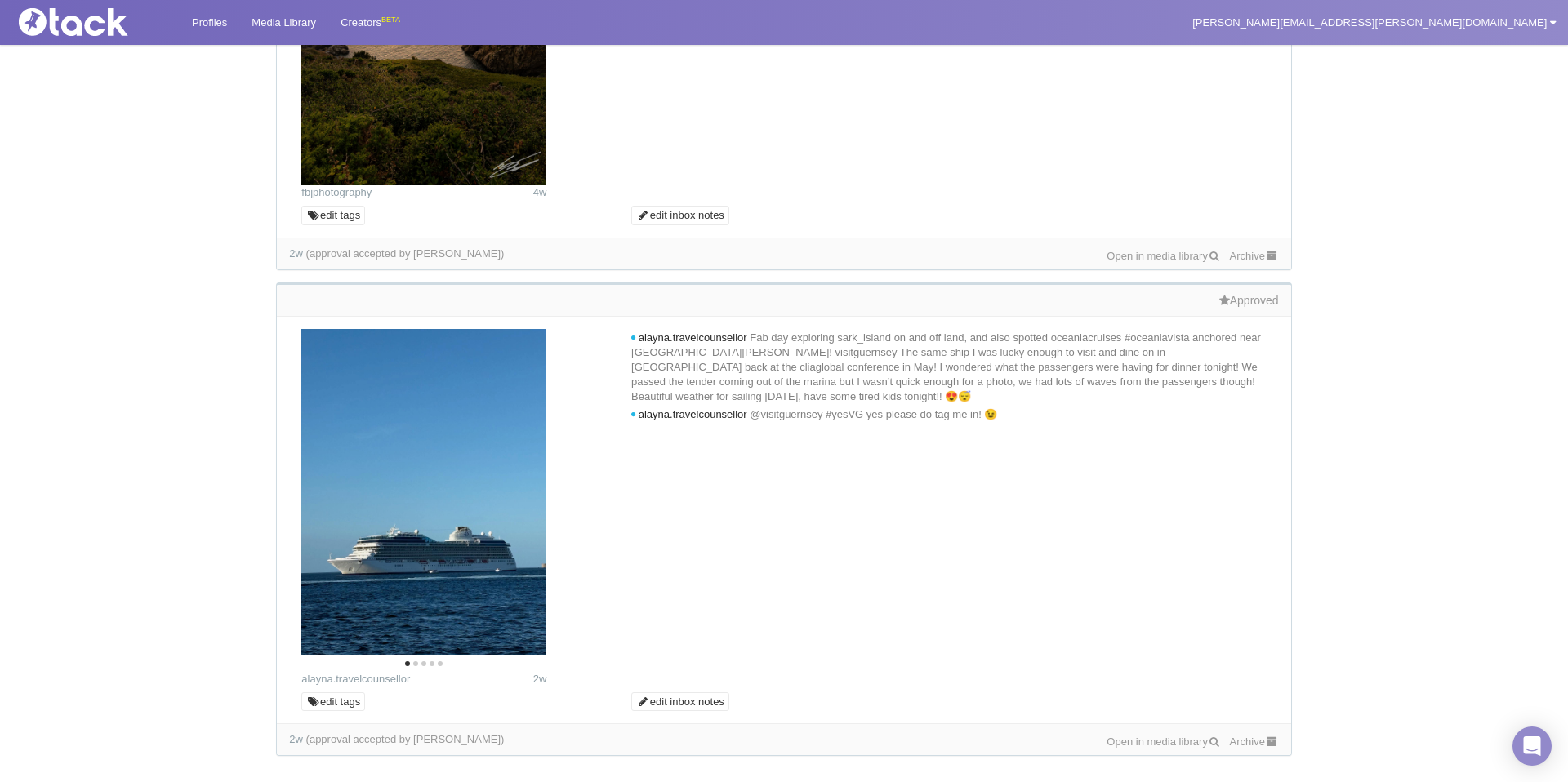
scroll to position [2352, 0]
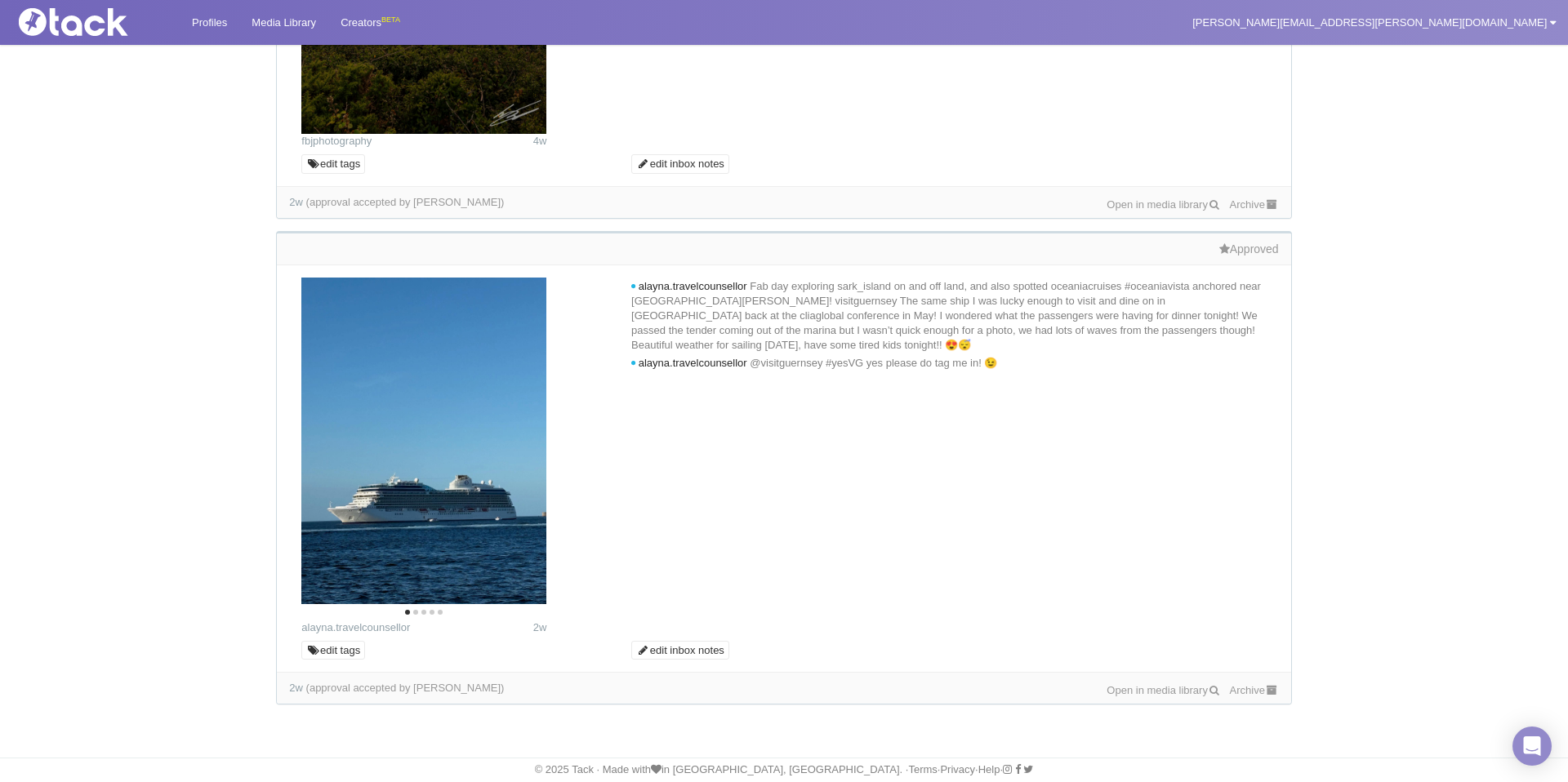
click at [1249, 694] on link "Archive" at bounding box center [1254, 690] width 49 height 12
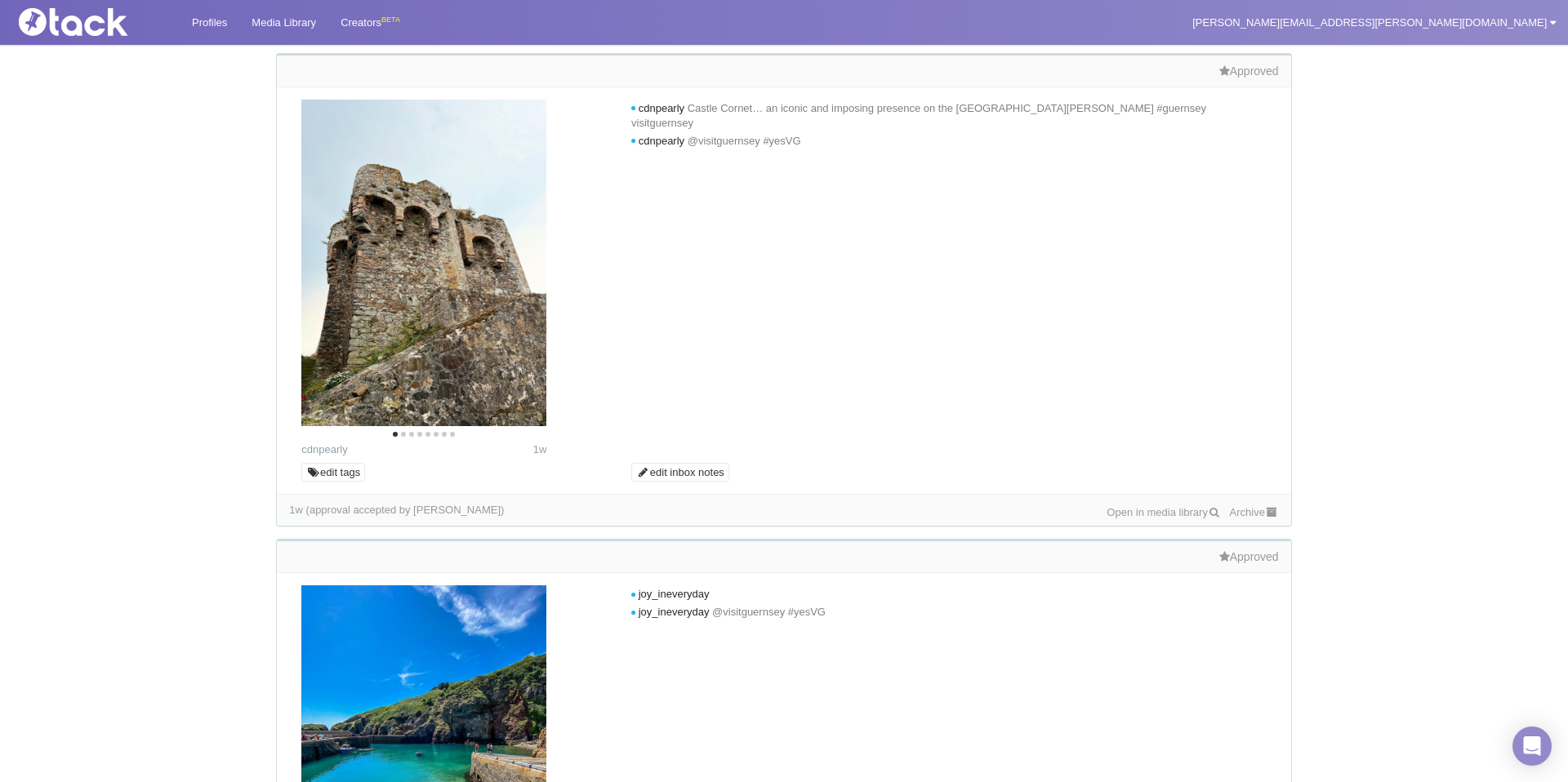
scroll to position [0, 0]
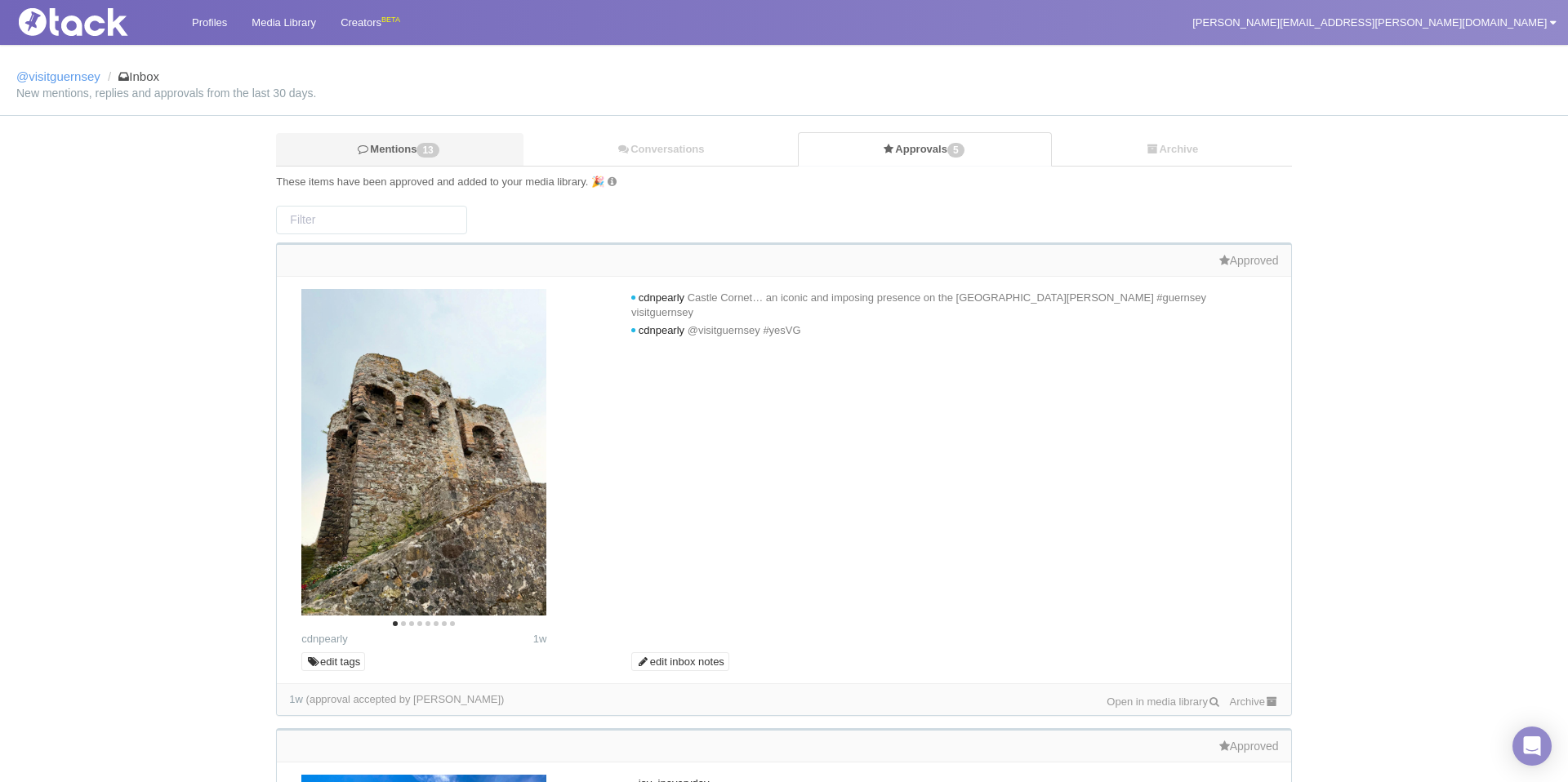
click at [420, 149] on link "Mentions 13" at bounding box center [399, 150] width 247 height 34
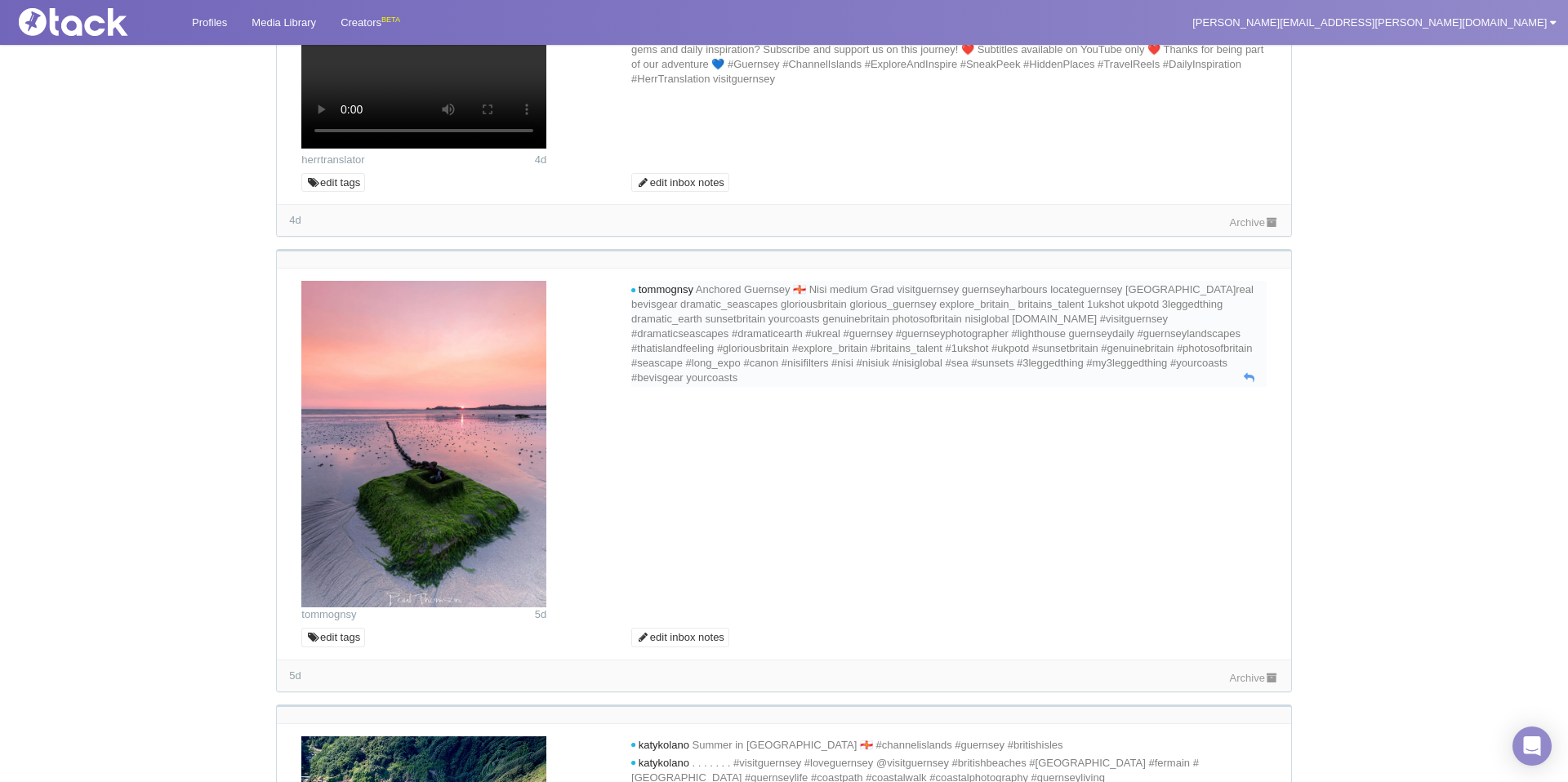
scroll to position [267, 0]
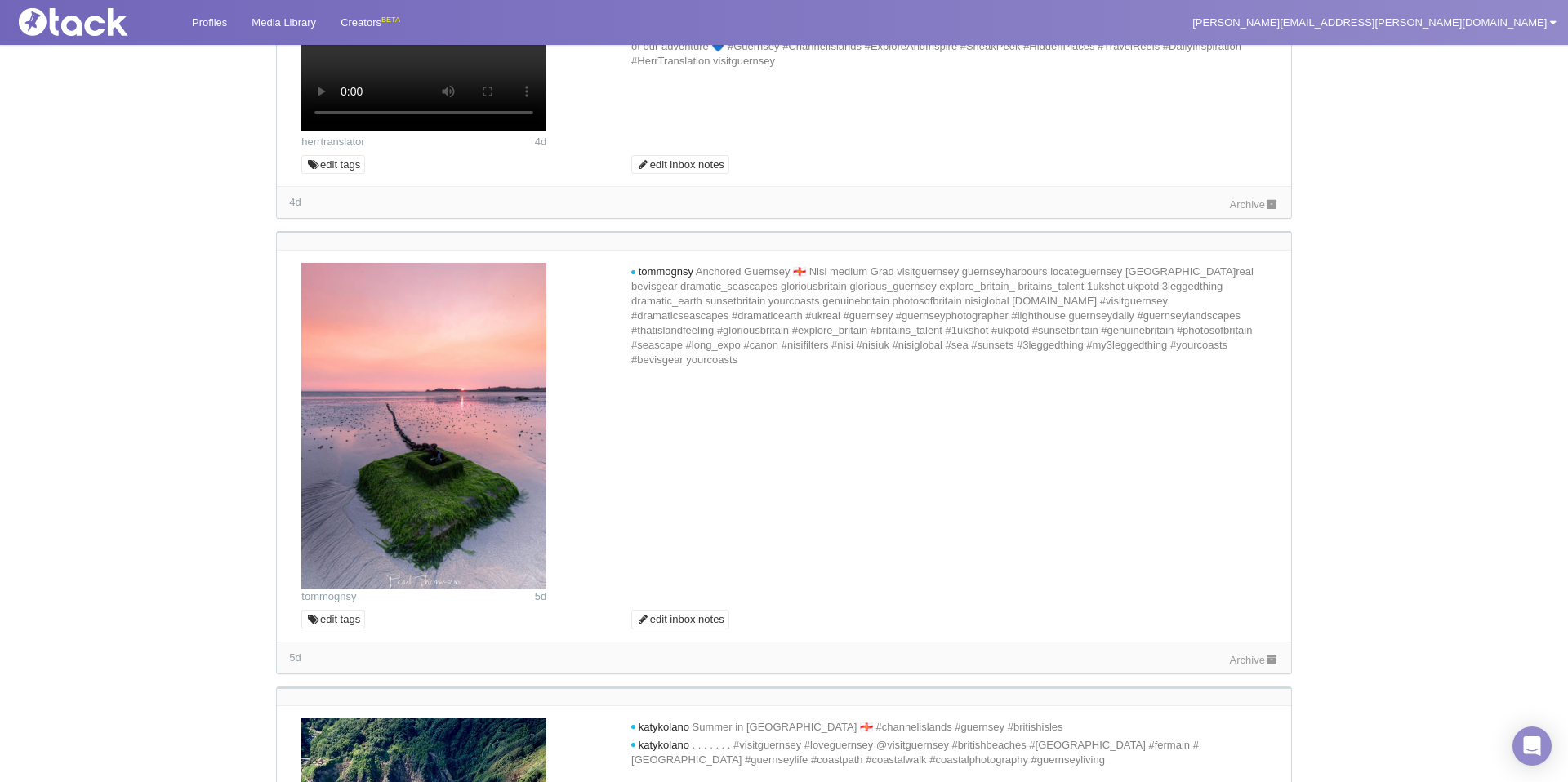
click at [1248, 666] on link "Archive" at bounding box center [1254, 660] width 49 height 12
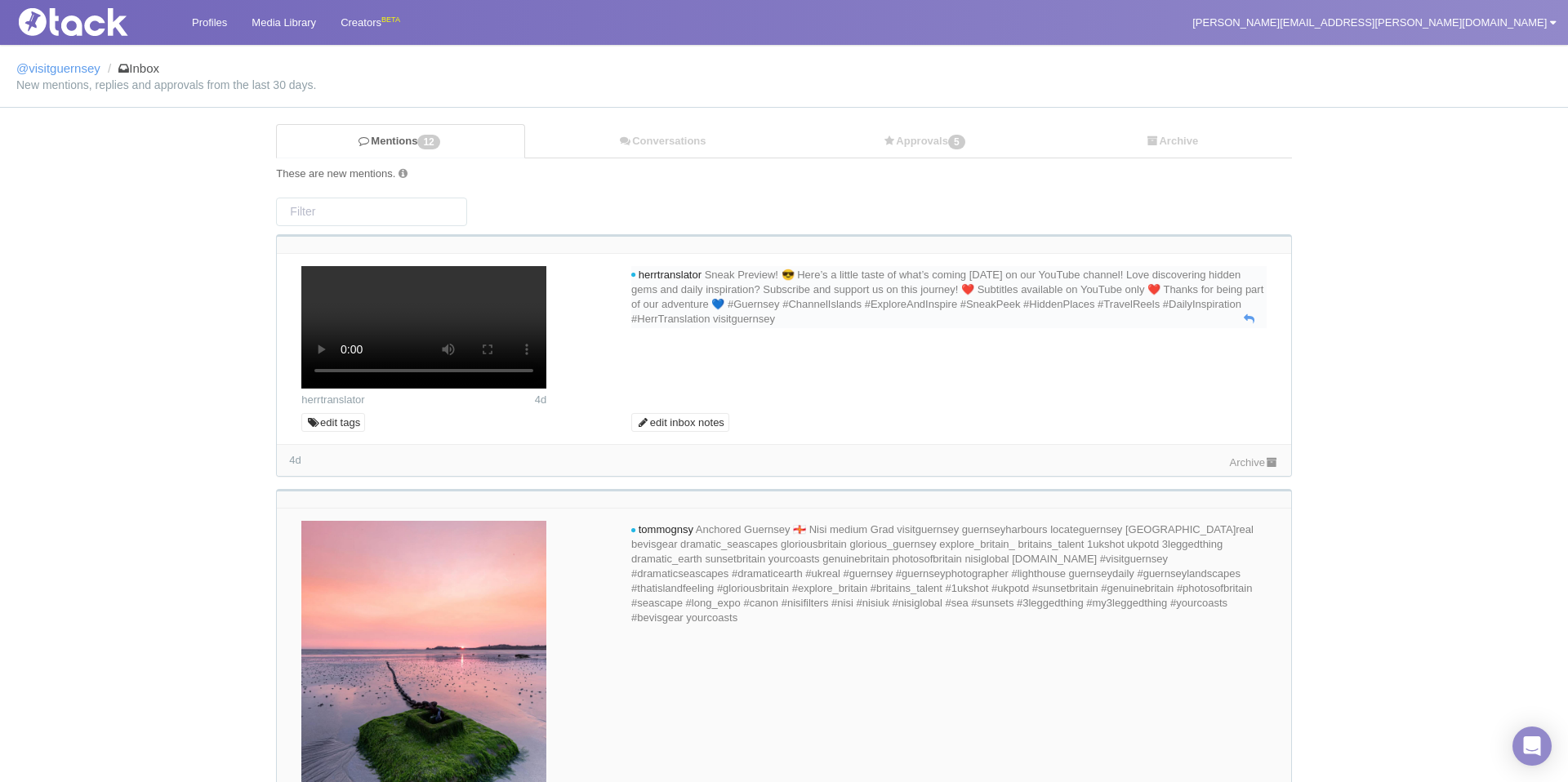
scroll to position [0, 0]
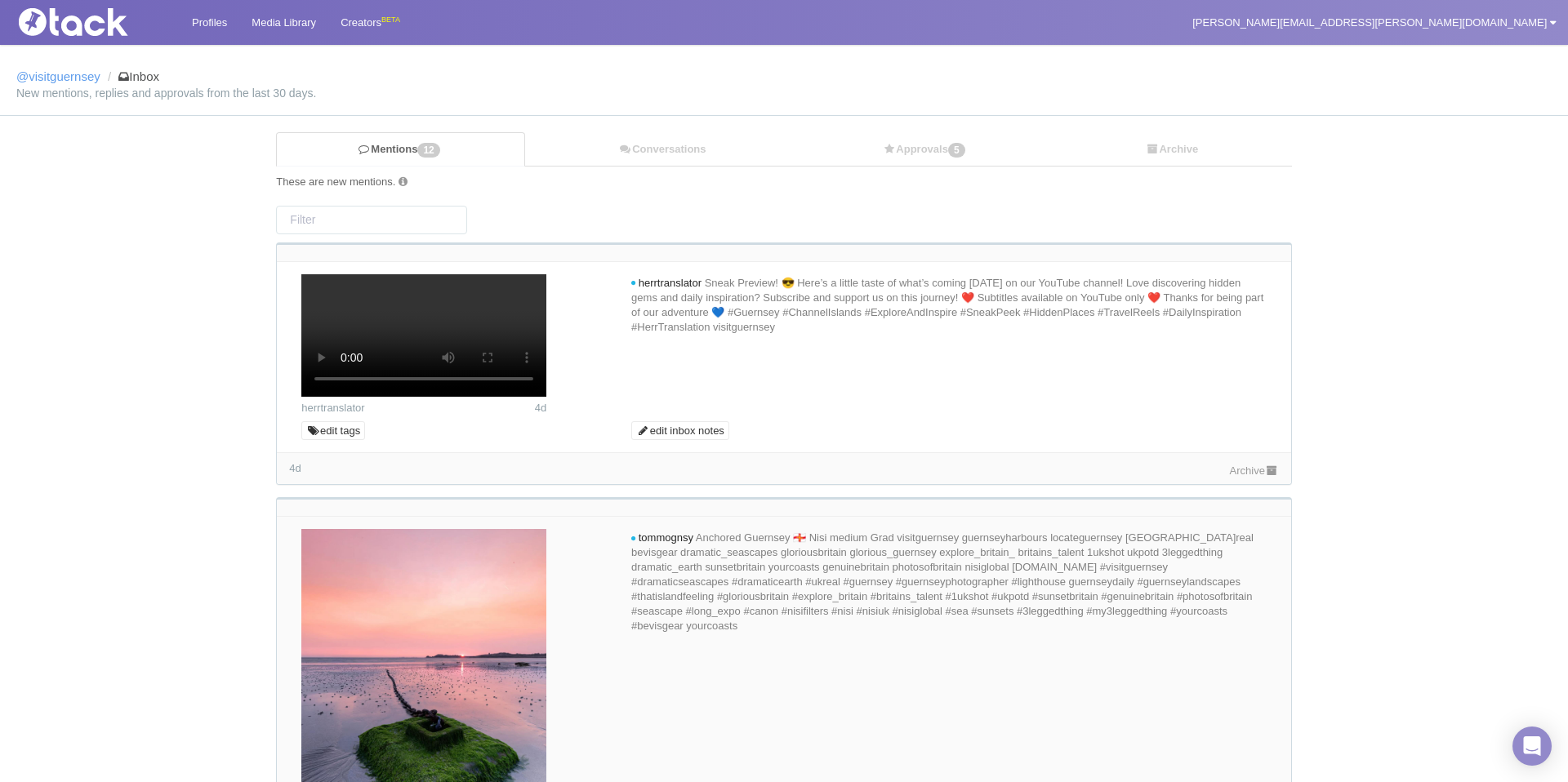
click at [1245, 484] on div "4d Archive" at bounding box center [783, 468] width 1013 height 32
click at [1244, 477] on link "Archive" at bounding box center [1254, 470] width 49 height 12
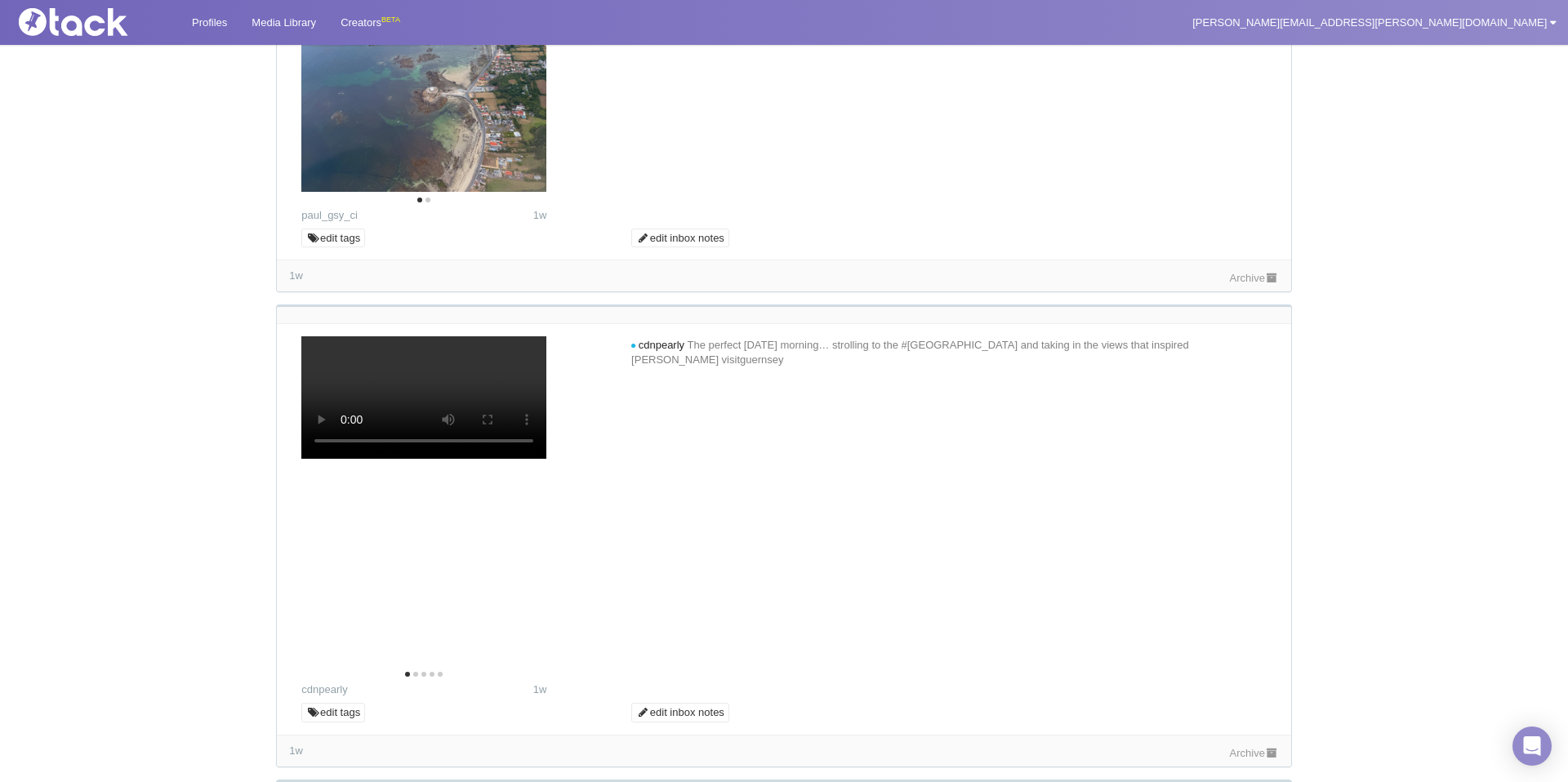
scroll to position [1772, 0]
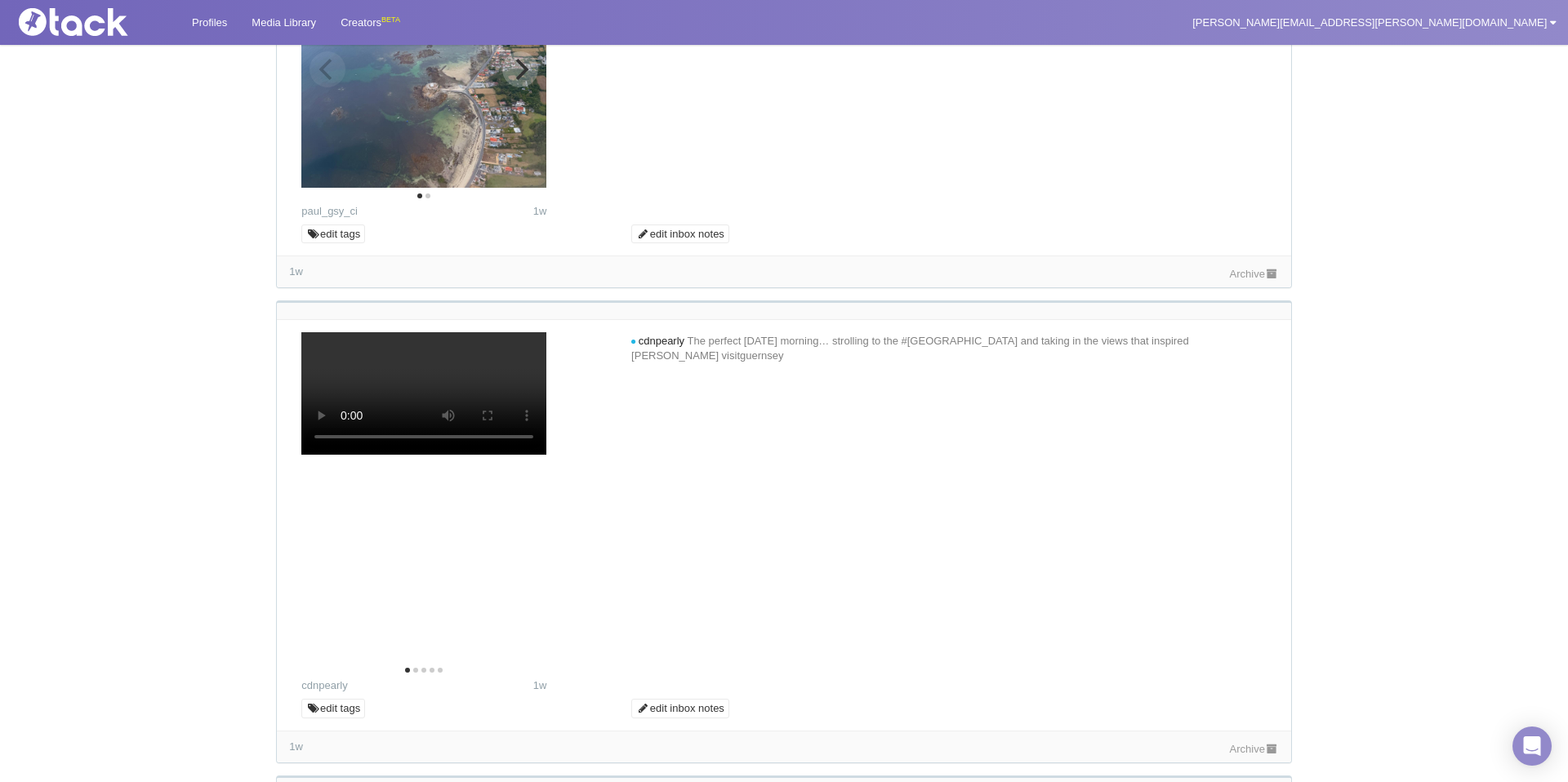
click at [515, 88] on button "Next" at bounding box center [520, 69] width 36 height 36
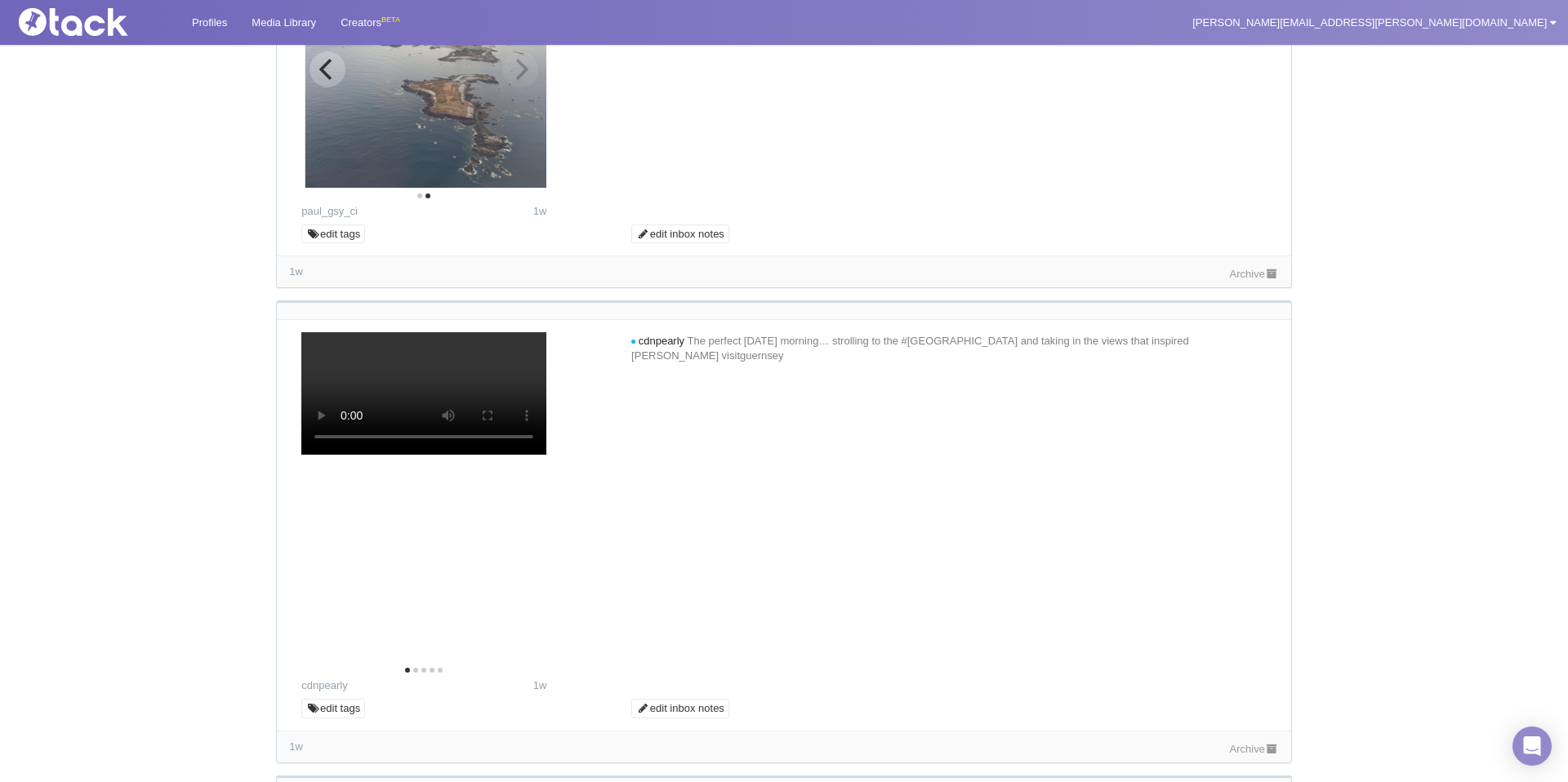
click at [518, 187] on img at bounding box center [428, 65] width 245 height 245
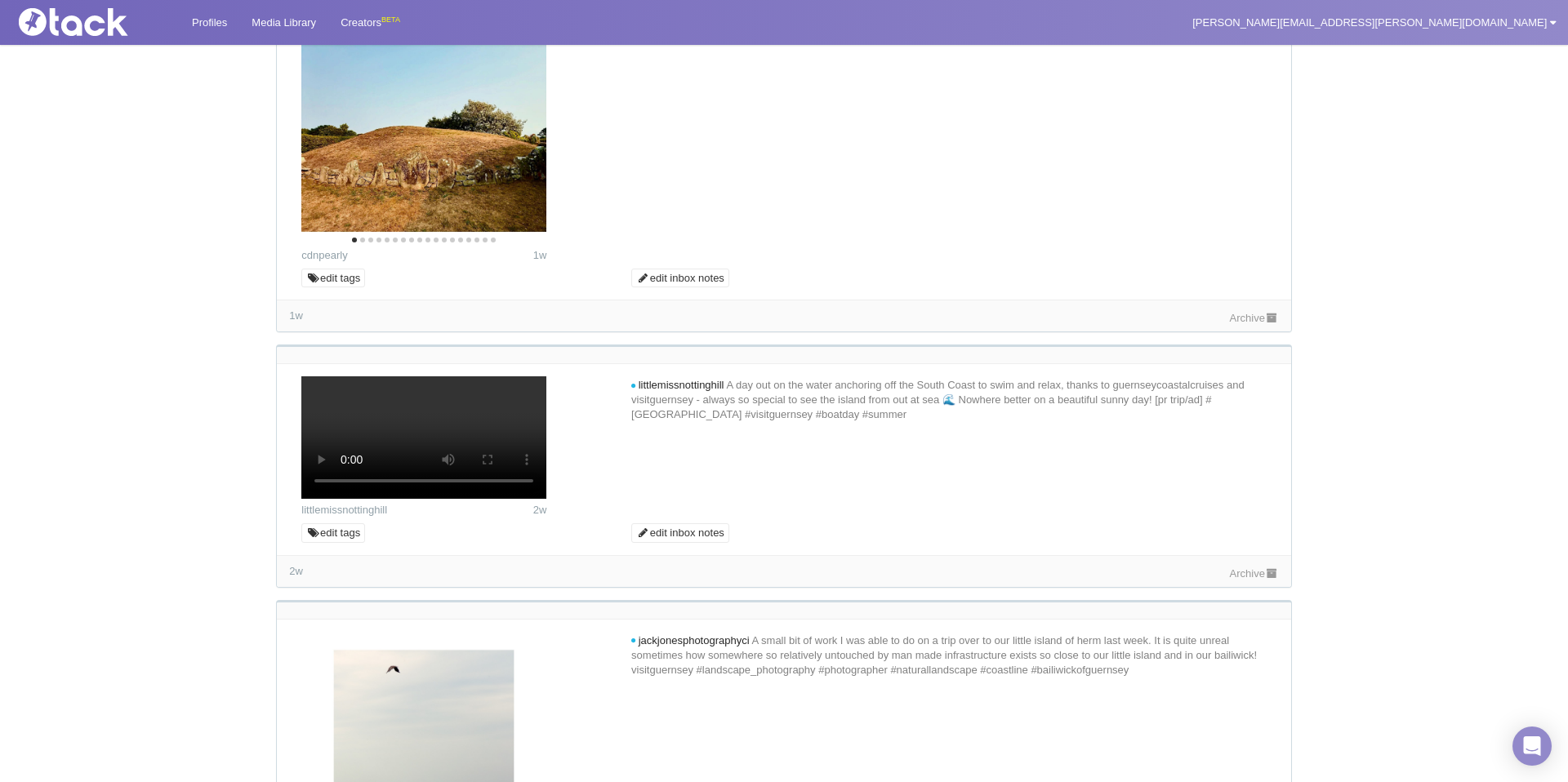
scroll to position [2630, 0]
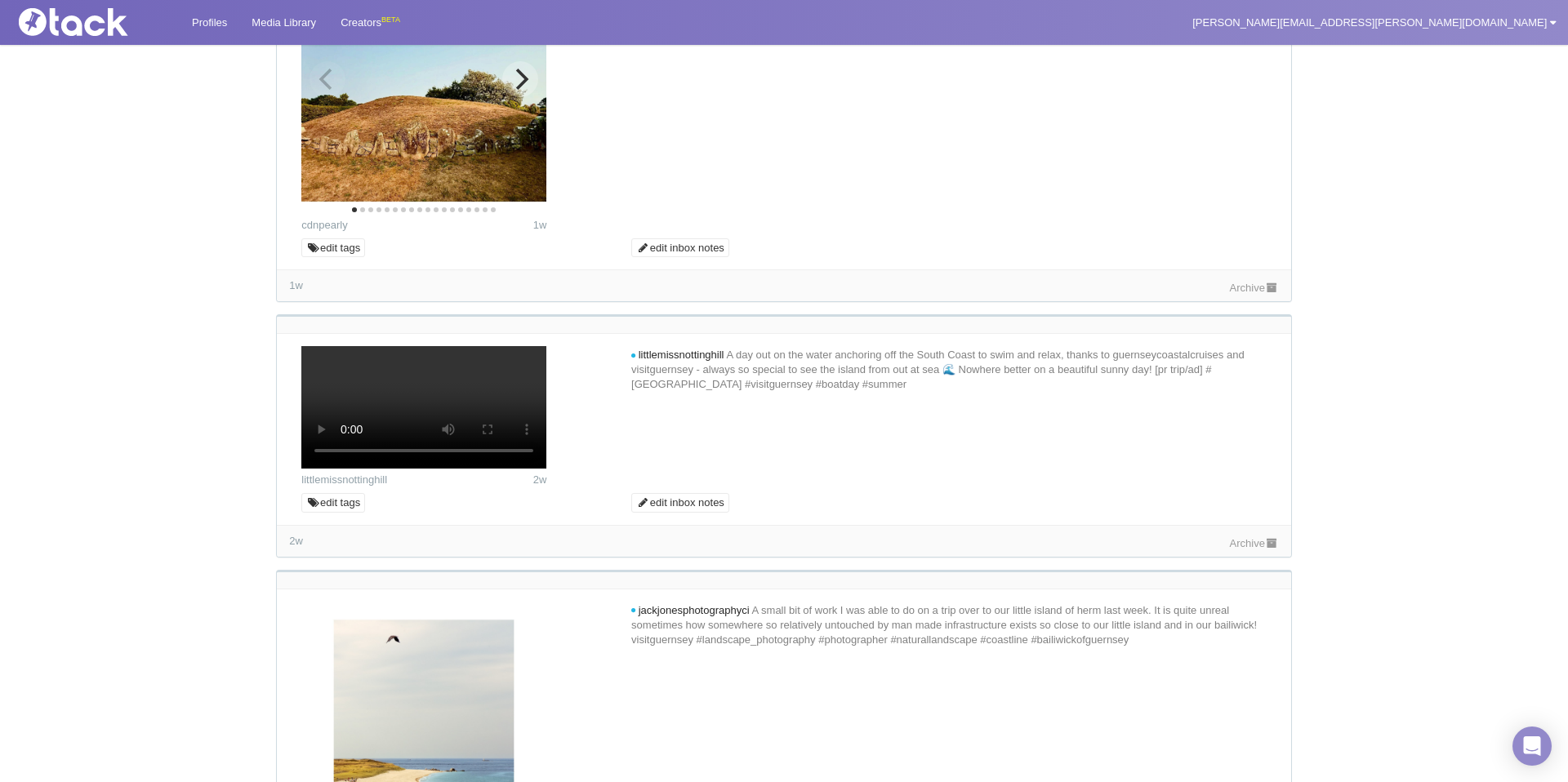
click at [516, 89] on icon "Next" at bounding box center [520, 79] width 21 height 21
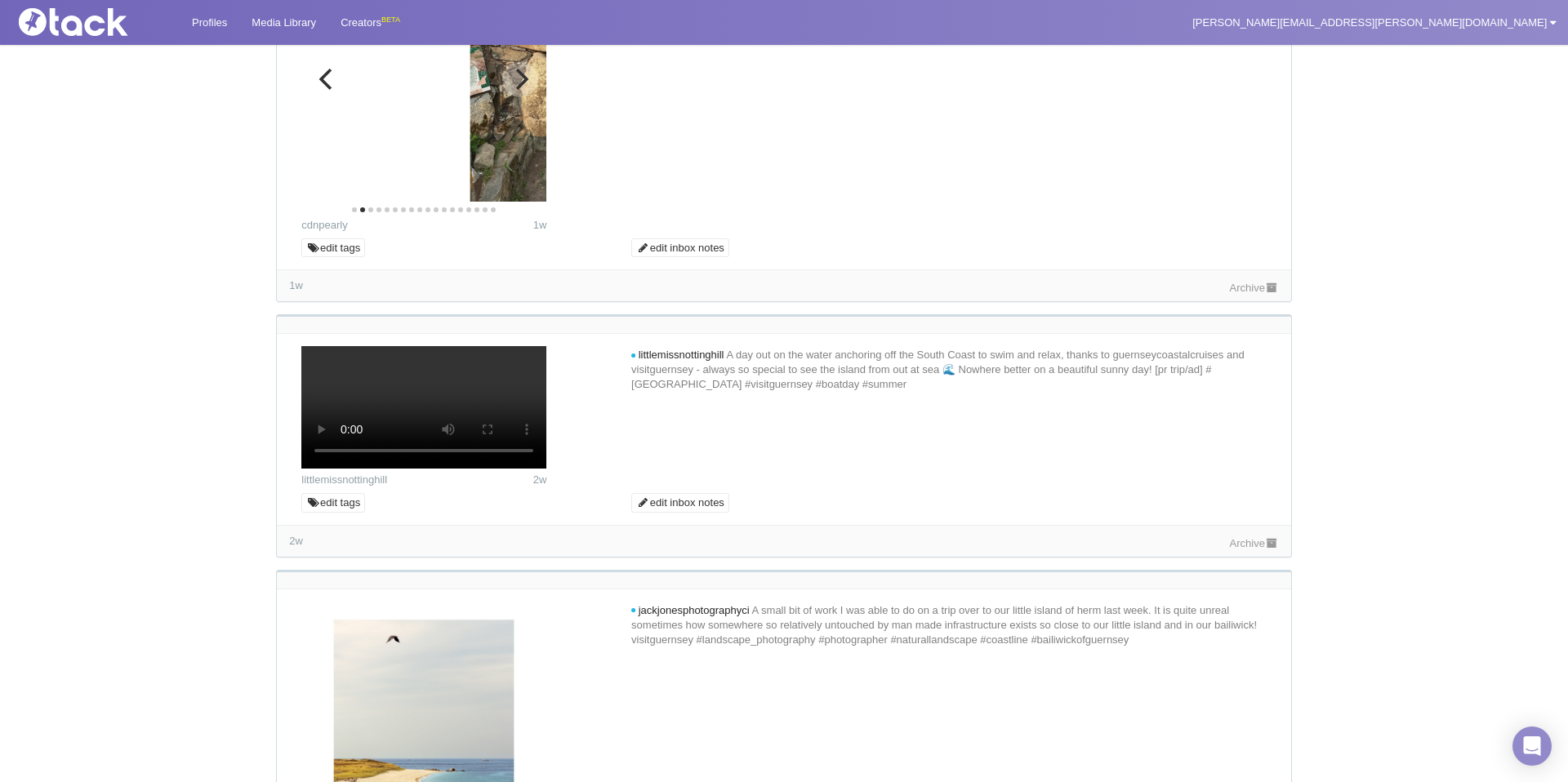
click at [516, 89] on icon "Next" at bounding box center [520, 79] width 21 height 21
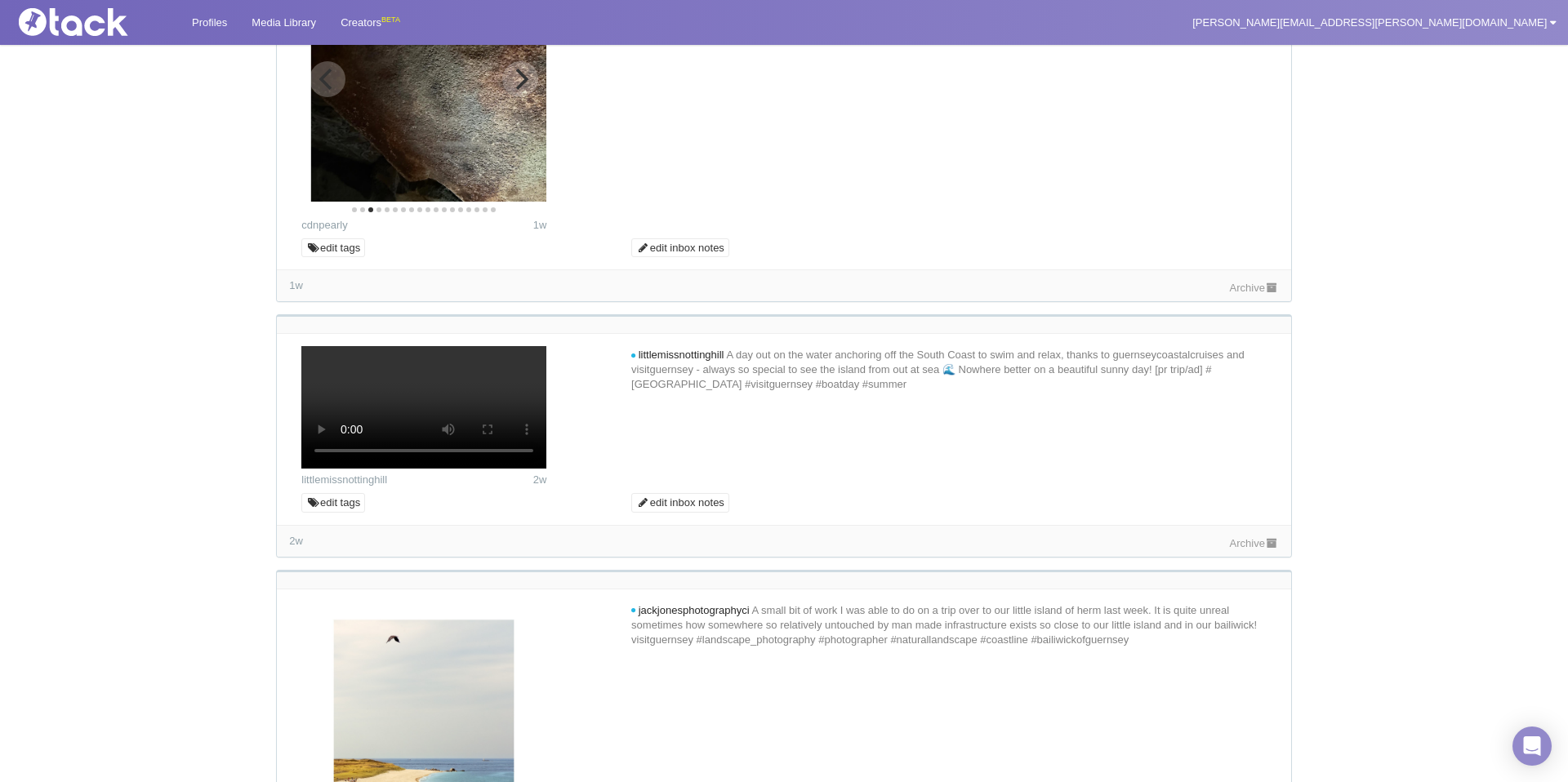
click at [516, 89] on icon "Next" at bounding box center [520, 79] width 21 height 21
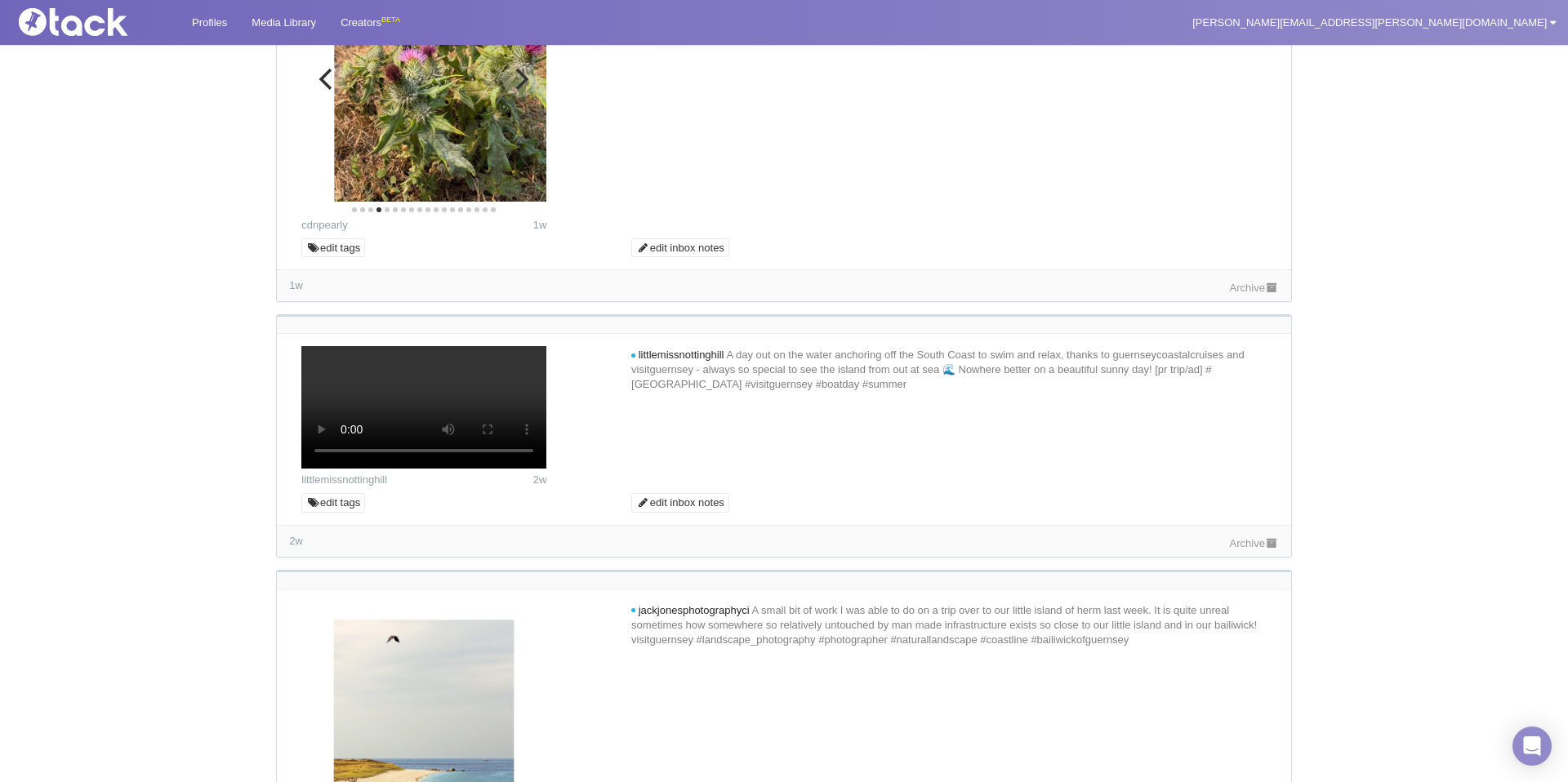
click at [516, 89] on icon "Next" at bounding box center [520, 79] width 21 height 21
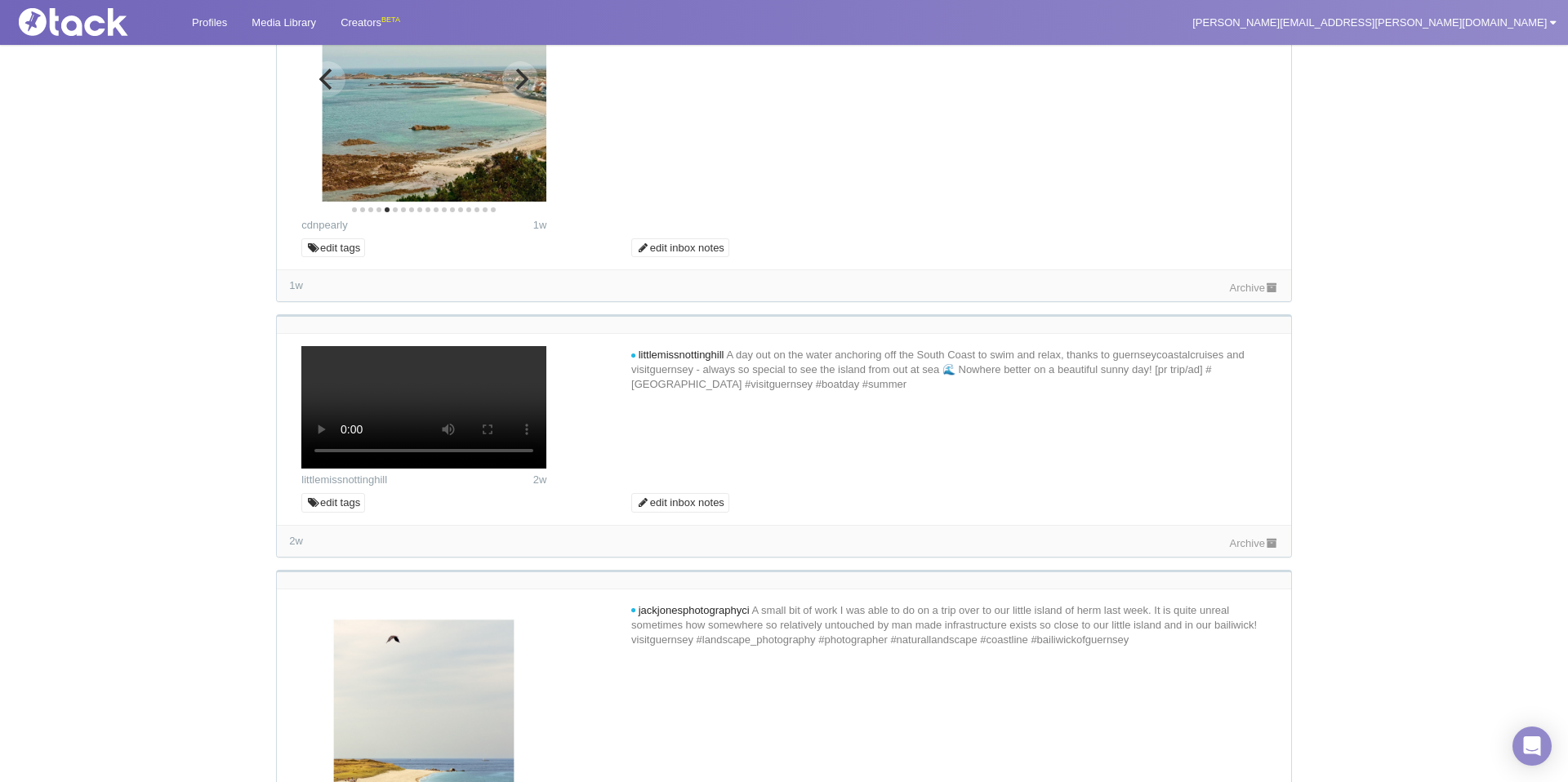
click at [516, 89] on icon "Next" at bounding box center [520, 79] width 21 height 21
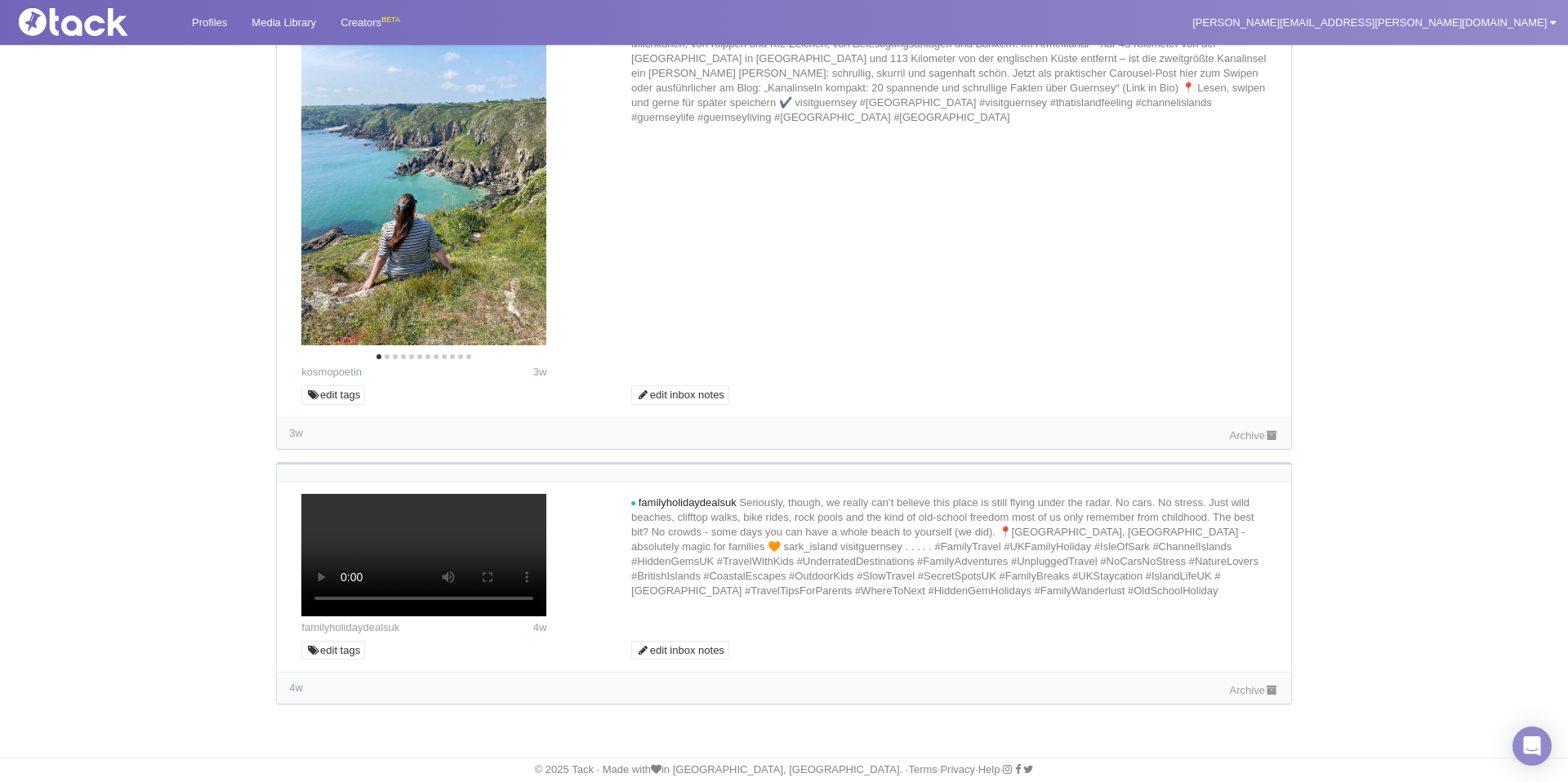
scroll to position [5748, 0]
